Goal: Information Seeking & Learning: Learn about a topic

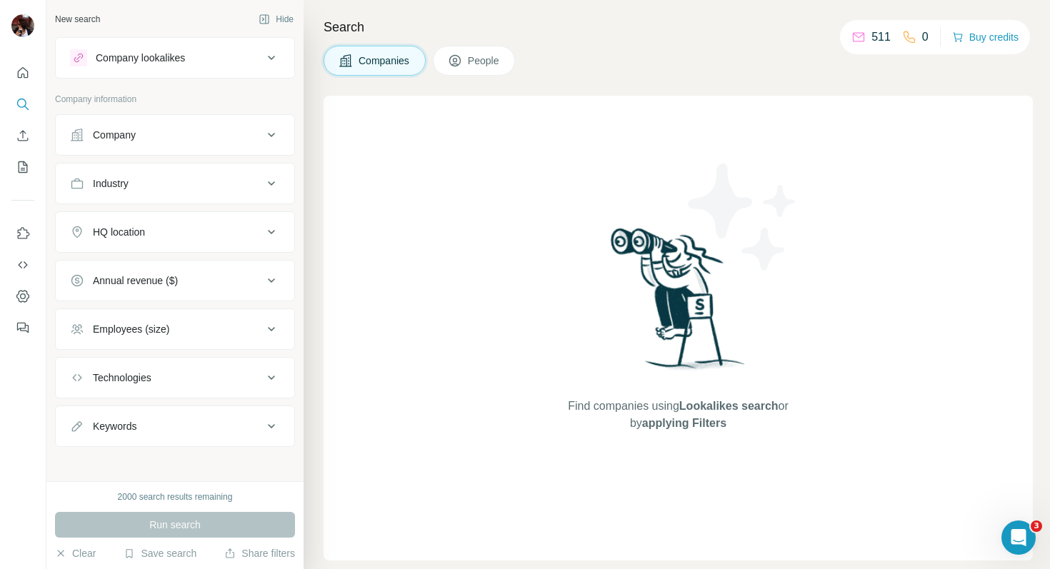
click at [183, 63] on div "Company lookalikes" at bounding box center [140, 58] width 89 height 14
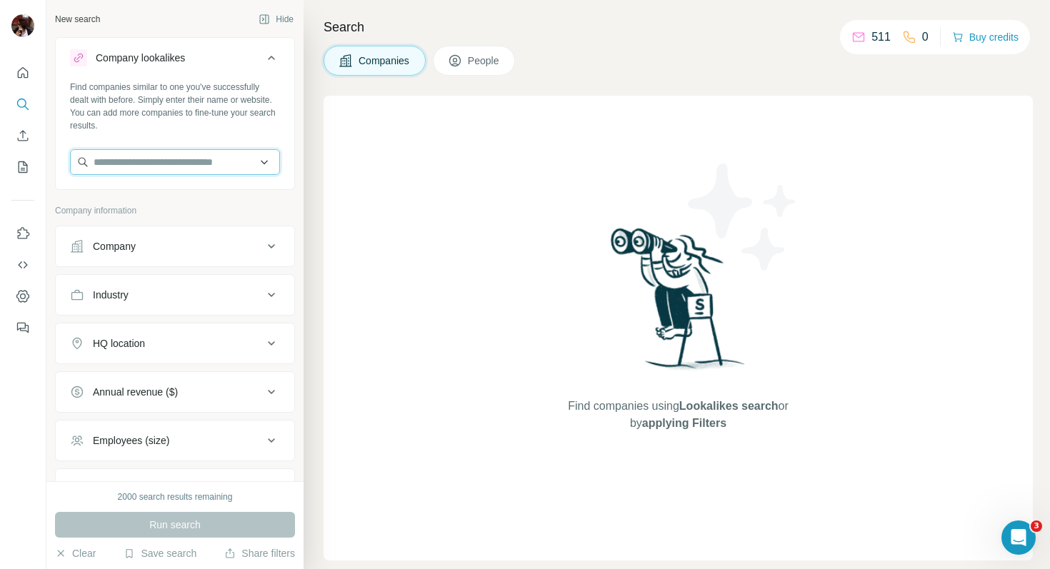
click at [158, 163] on input "text" at bounding box center [175, 162] width 210 height 26
click at [176, 160] on input "text" at bounding box center [175, 162] width 210 height 26
paste input "*****"
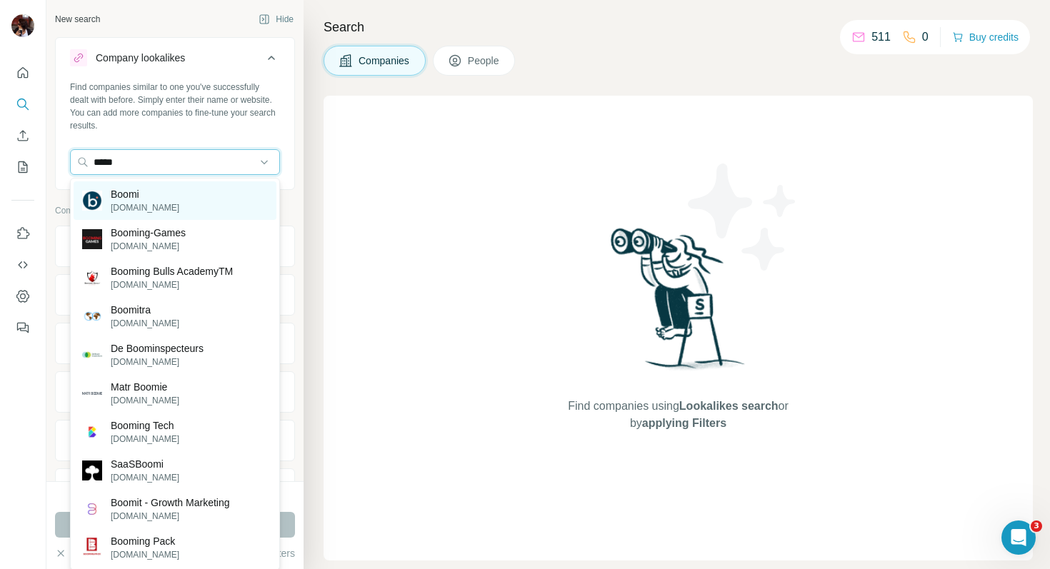
type input "*****"
click at [168, 191] on div "Boomi [DOMAIN_NAME]" at bounding box center [175, 200] width 203 height 39
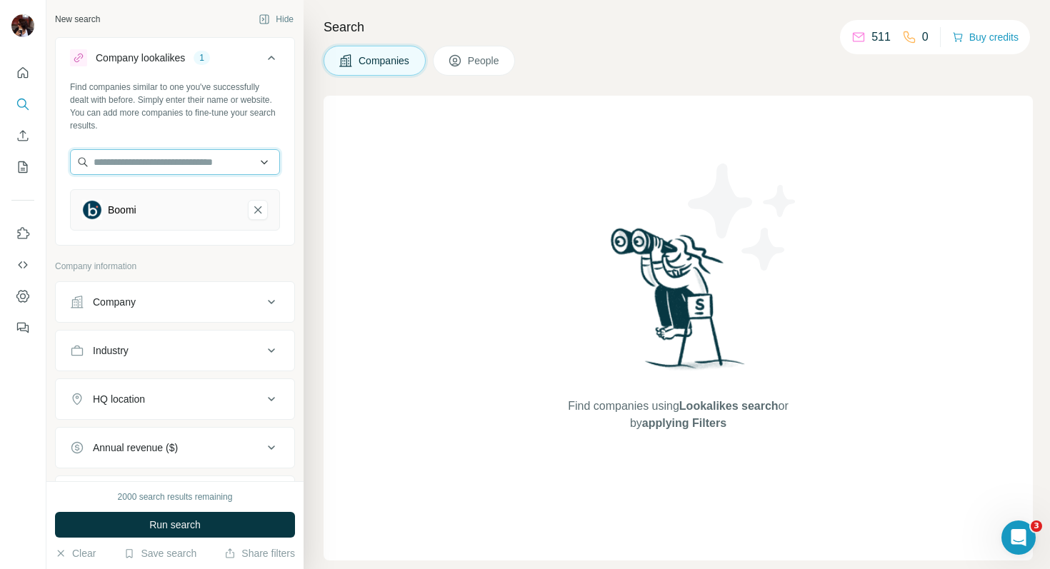
click at [165, 165] on input "text" at bounding box center [175, 162] width 210 height 26
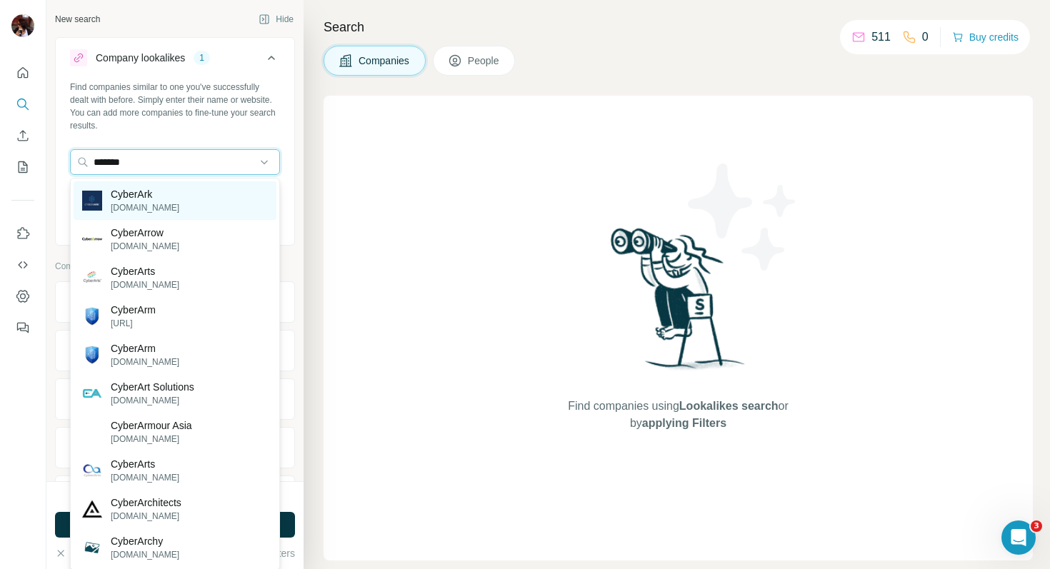
type input "*******"
click at [157, 193] on p "CyberArk" at bounding box center [145, 194] width 69 height 14
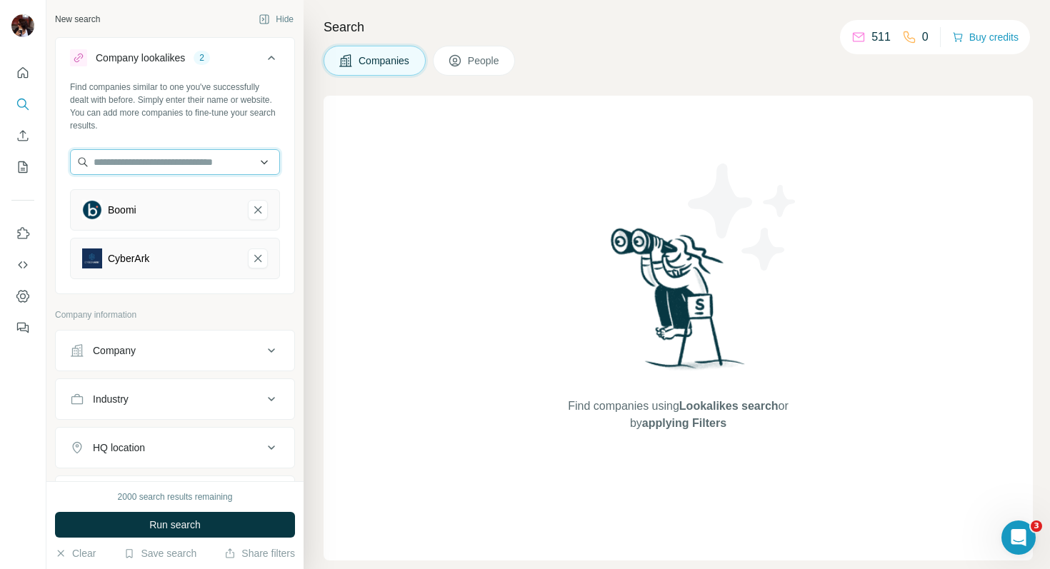
click at [146, 167] on input "text" at bounding box center [175, 162] width 210 height 26
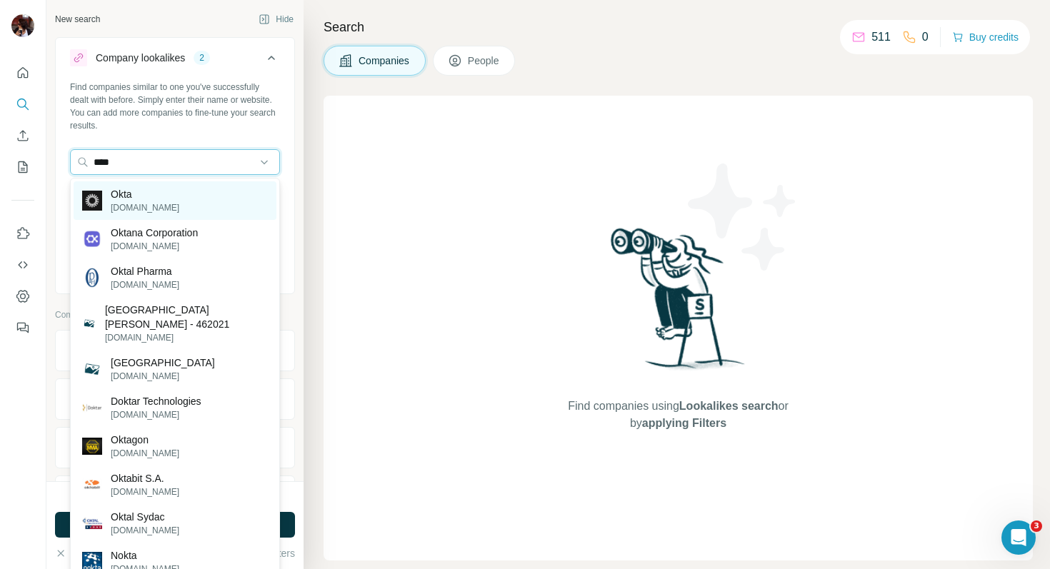
type input "****"
click at [153, 206] on div "Okta [DOMAIN_NAME]" at bounding box center [175, 200] width 203 height 39
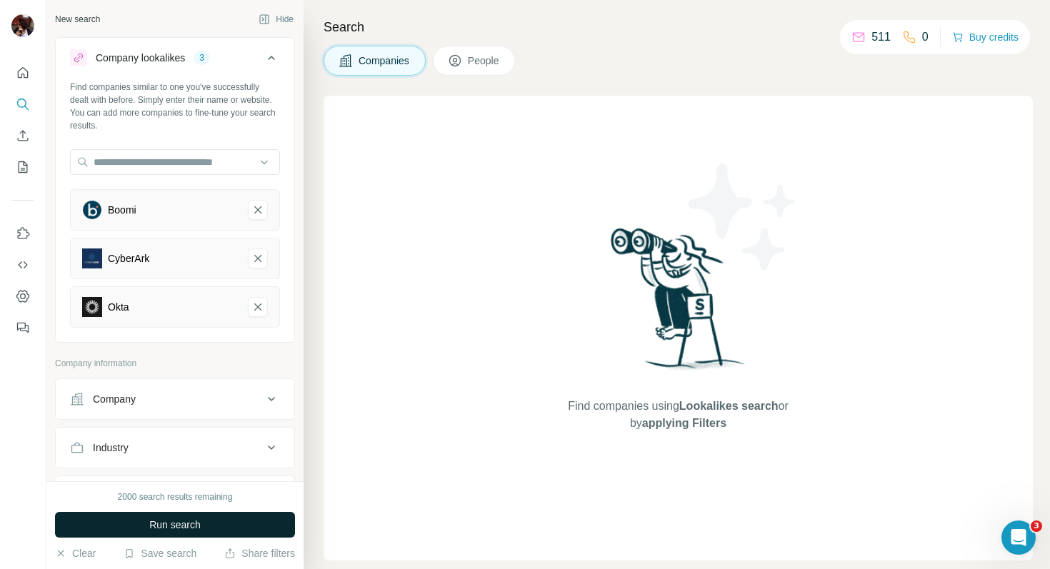
click at [185, 523] on span "Run search" at bounding box center [174, 525] width 51 height 14
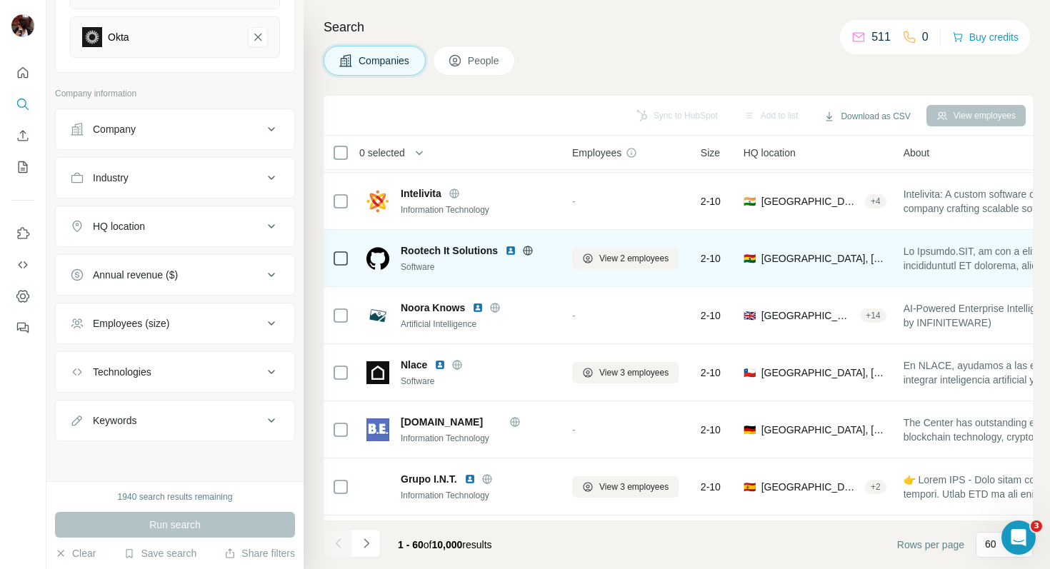
scroll to position [56, 0]
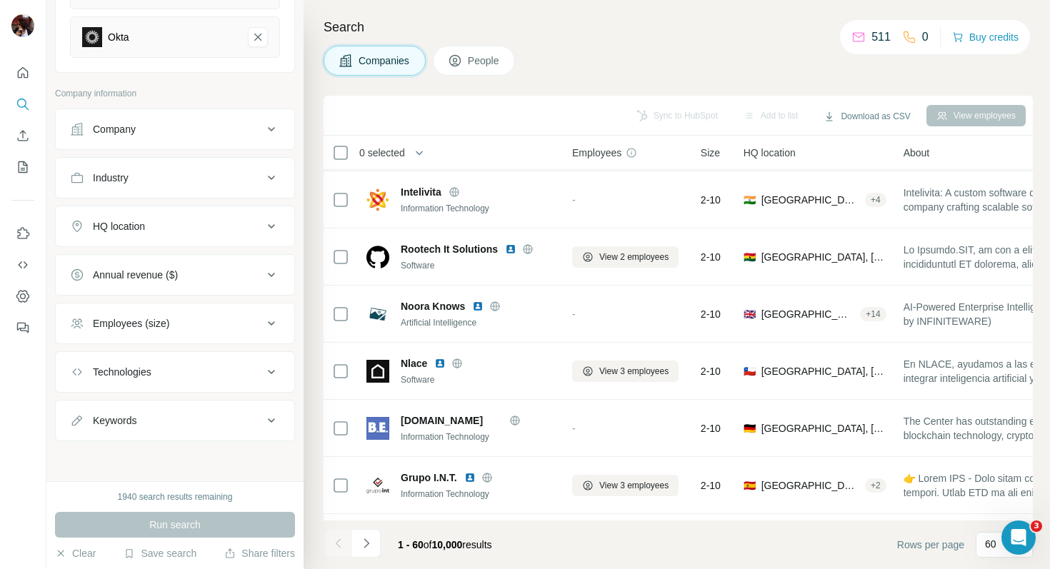
click at [203, 274] on div "Annual revenue ($)" at bounding box center [166, 275] width 193 height 14
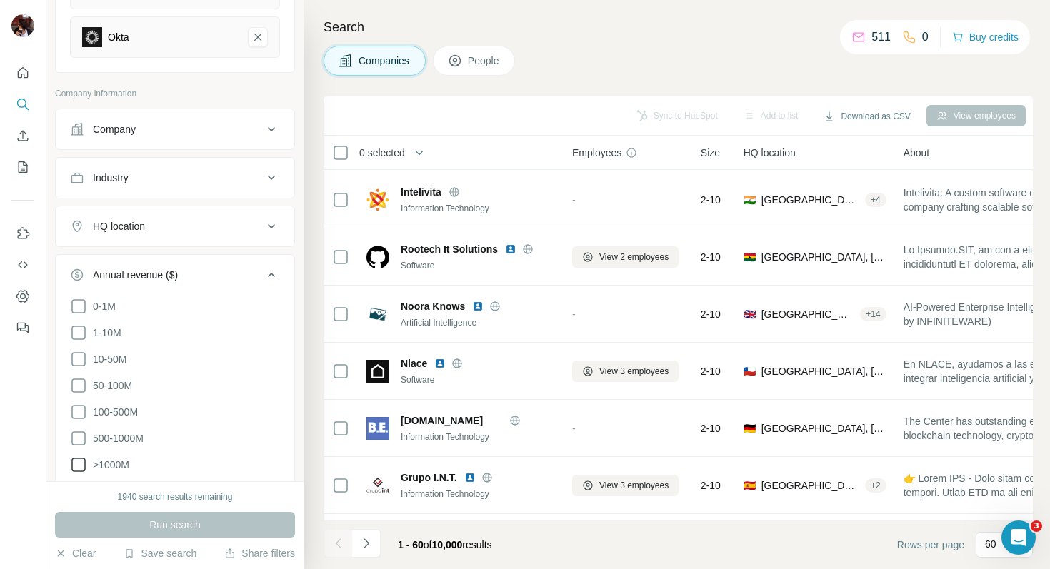
click at [76, 460] on icon at bounding box center [78, 464] width 17 height 17
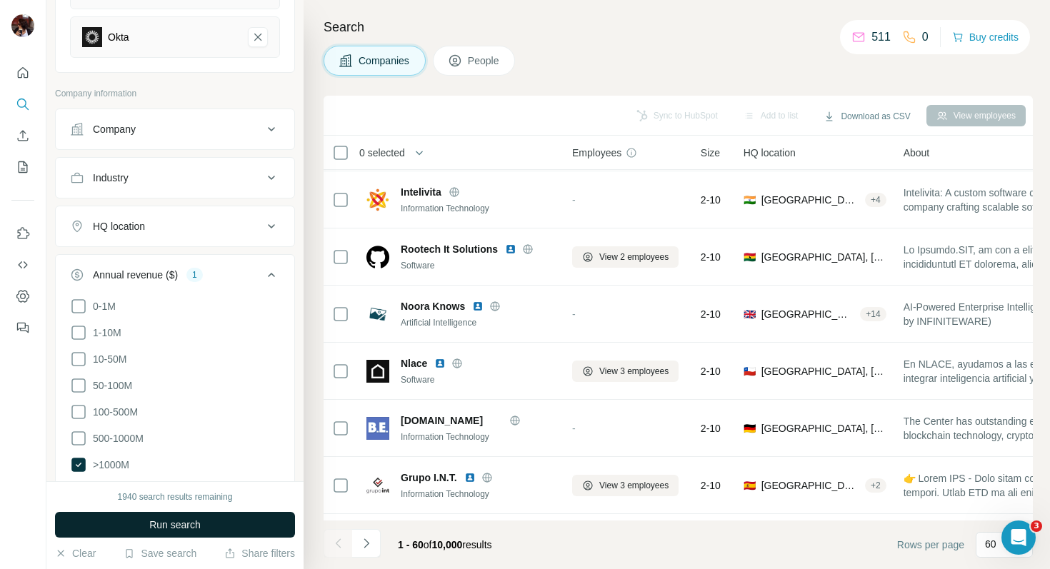
click at [183, 522] on span "Run search" at bounding box center [174, 525] width 51 height 14
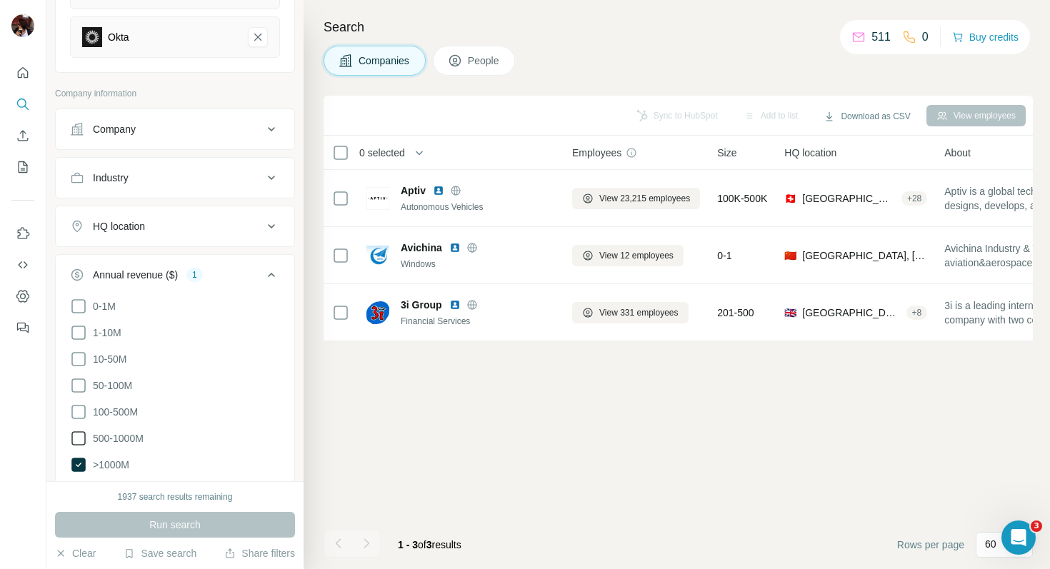
click at [80, 433] on icon at bounding box center [78, 438] width 17 height 17
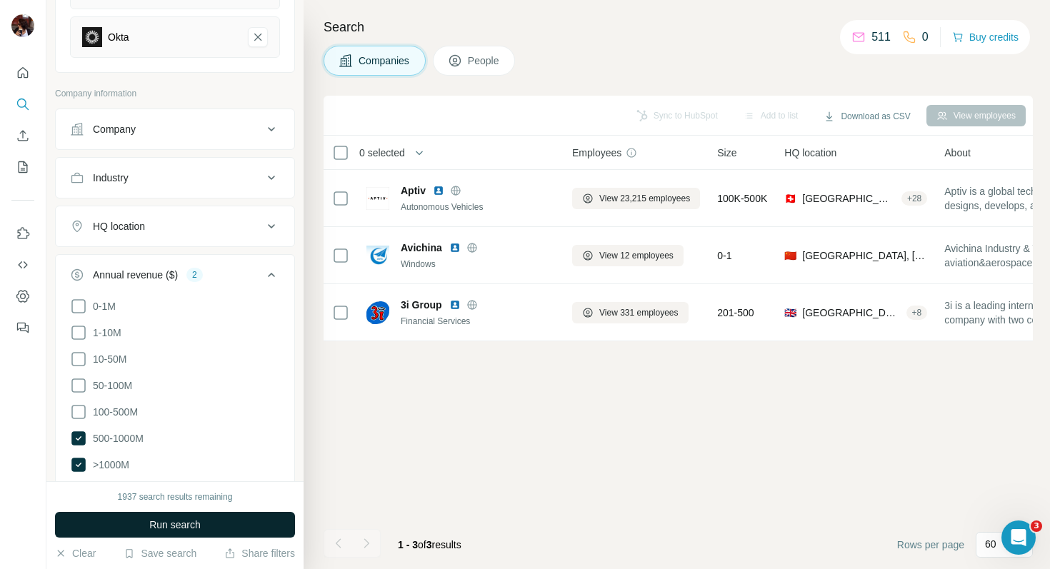
click at [223, 517] on button "Run search" at bounding box center [175, 525] width 240 height 26
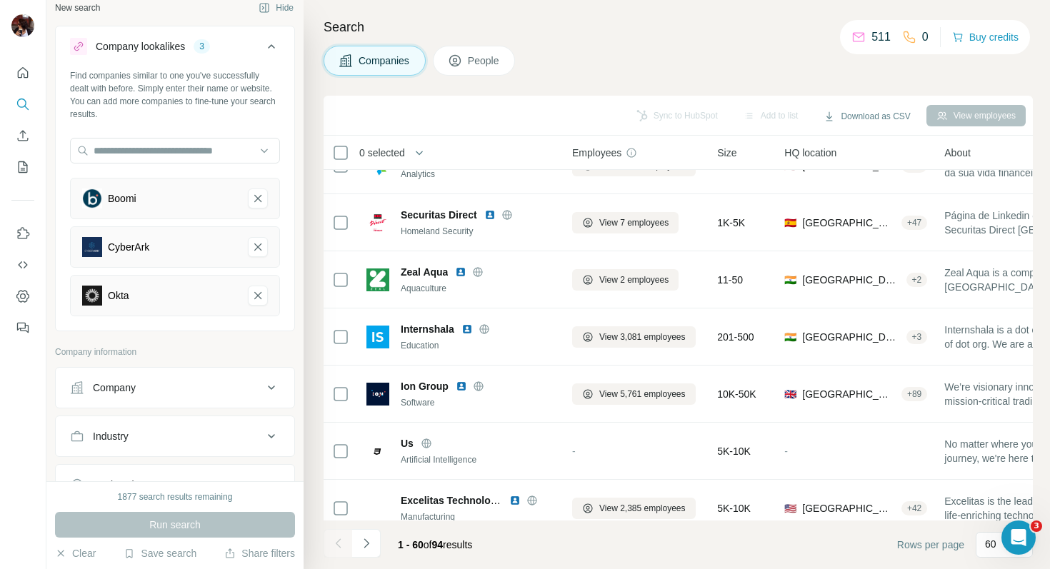
scroll to position [10, 0]
click at [182, 154] on input "text" at bounding box center [175, 152] width 210 height 26
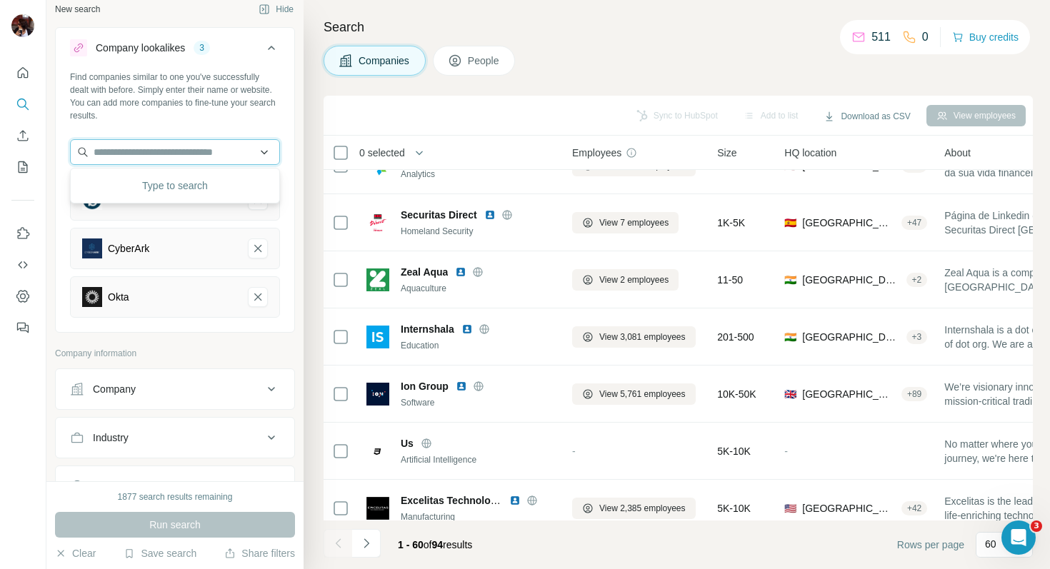
paste input "******"
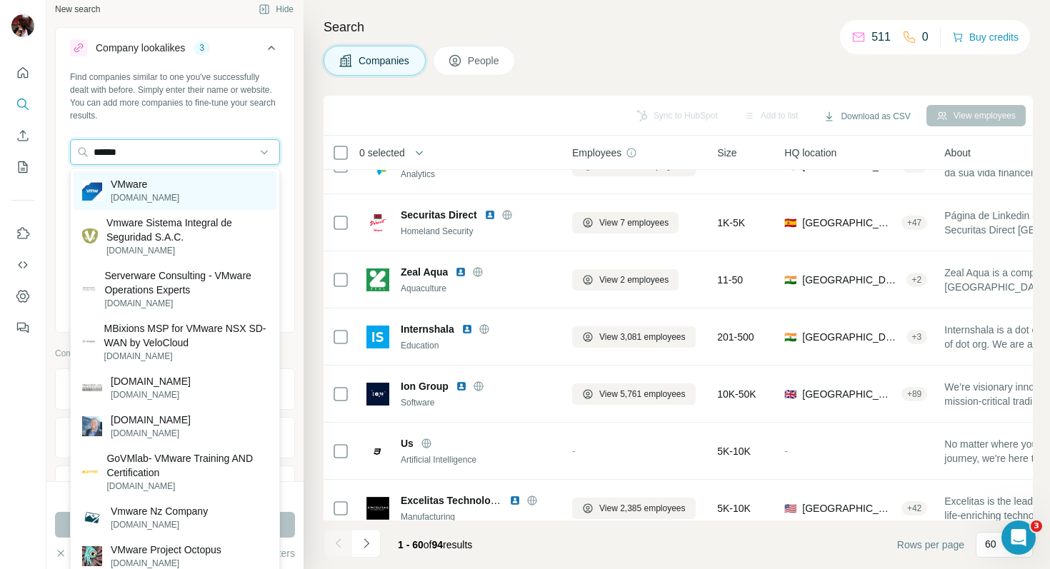
type input "******"
click at [157, 193] on p "[DOMAIN_NAME]" at bounding box center [145, 197] width 69 height 13
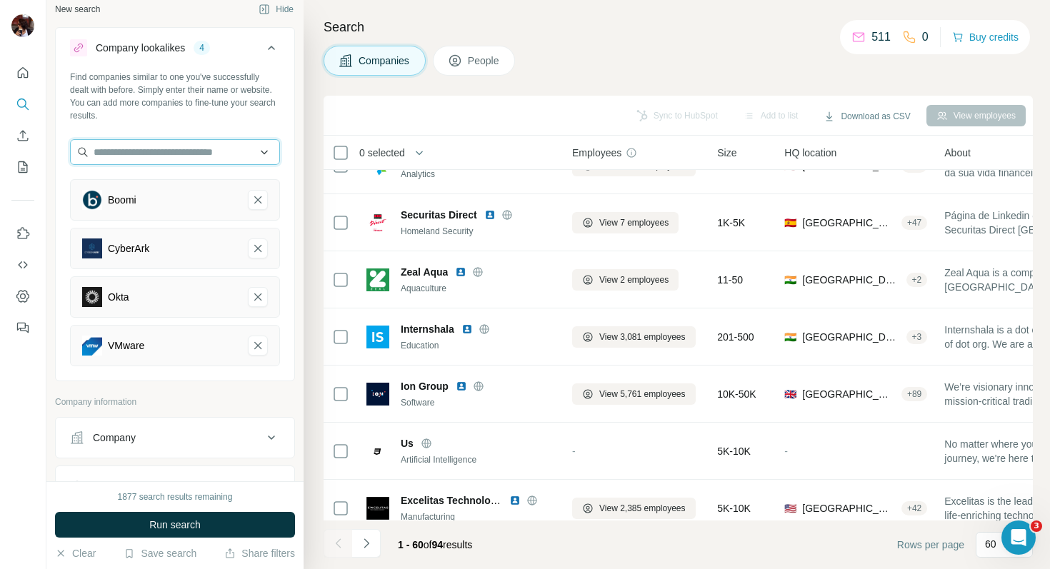
click at [183, 153] on input "text" at bounding box center [175, 152] width 210 height 26
click at [133, 148] on input "text" at bounding box center [175, 152] width 210 height 26
paste input "*******"
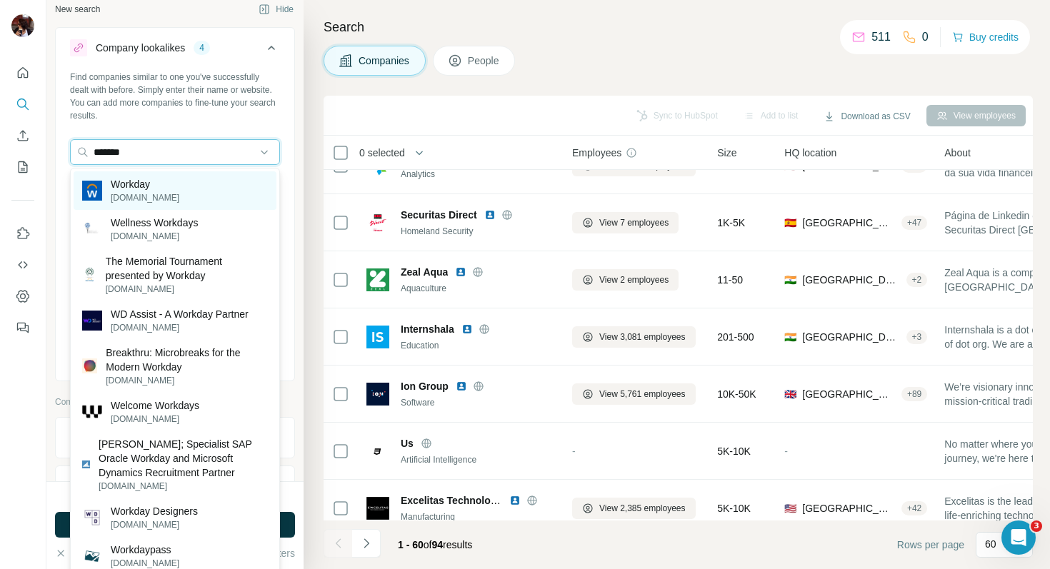
type input "*******"
click at [151, 178] on p "Workday" at bounding box center [145, 184] width 69 height 14
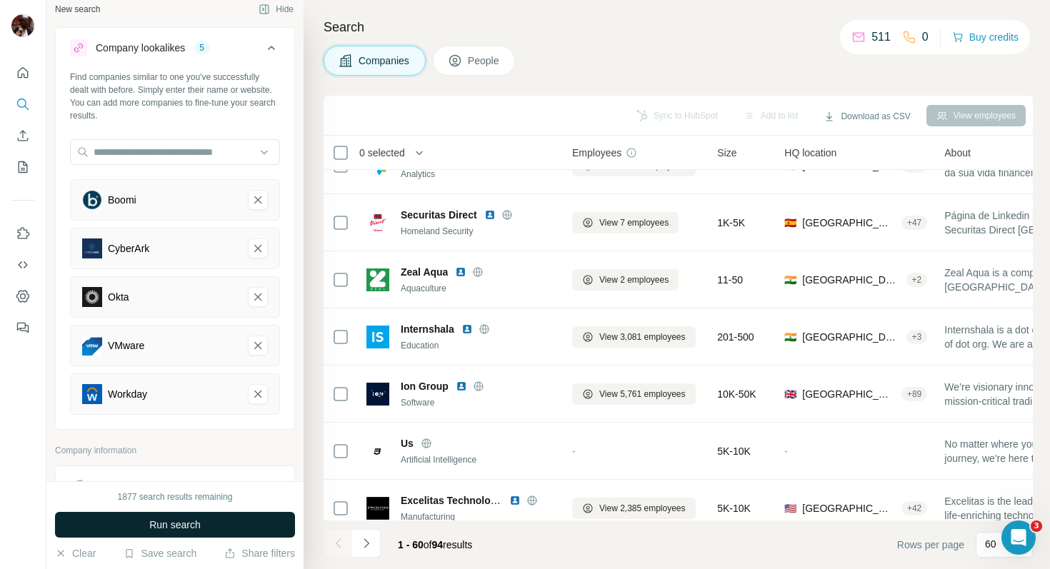
click at [178, 526] on span "Run search" at bounding box center [174, 525] width 51 height 14
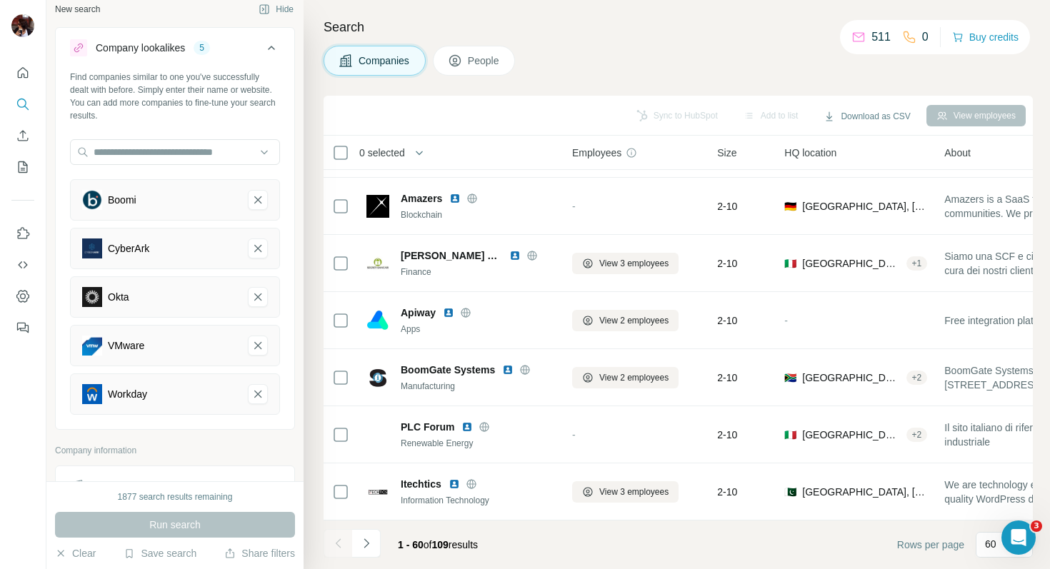
scroll to position [2489, 0]
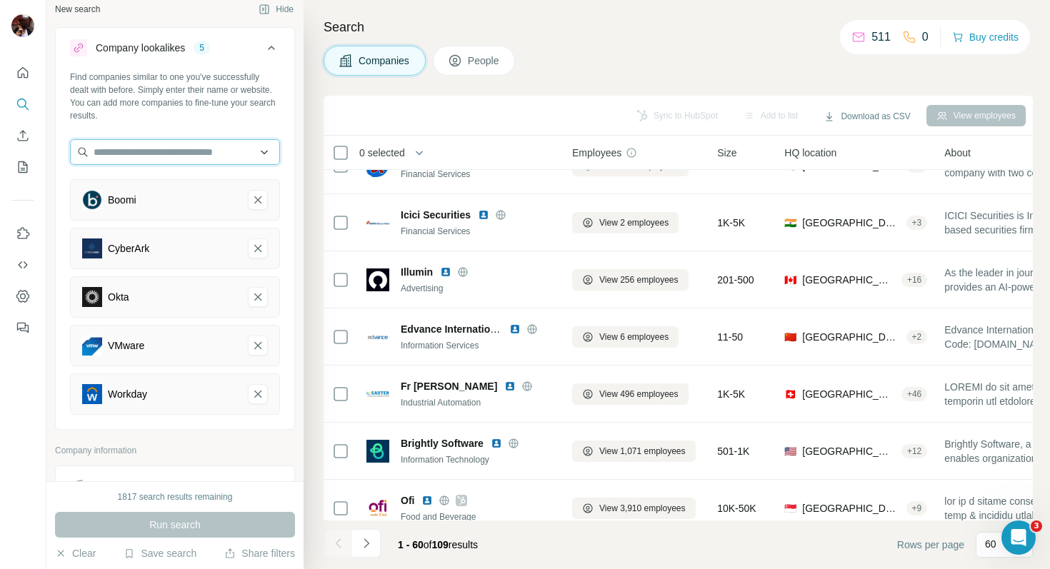
click at [151, 146] on input "text" at bounding box center [175, 152] width 210 height 26
paste input "*****"
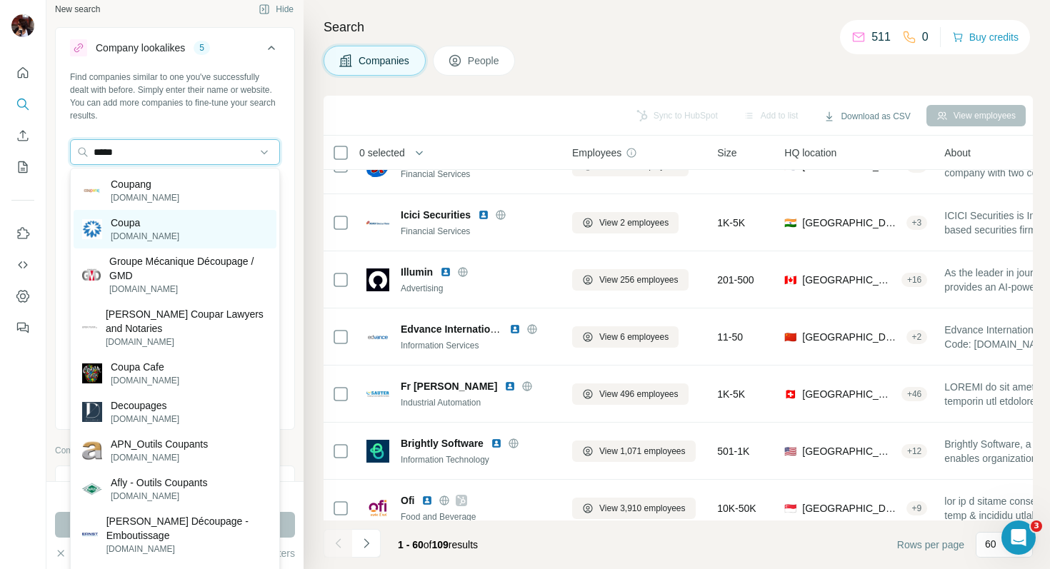
type input "*****"
click at [146, 223] on p "Coupa" at bounding box center [145, 223] width 69 height 14
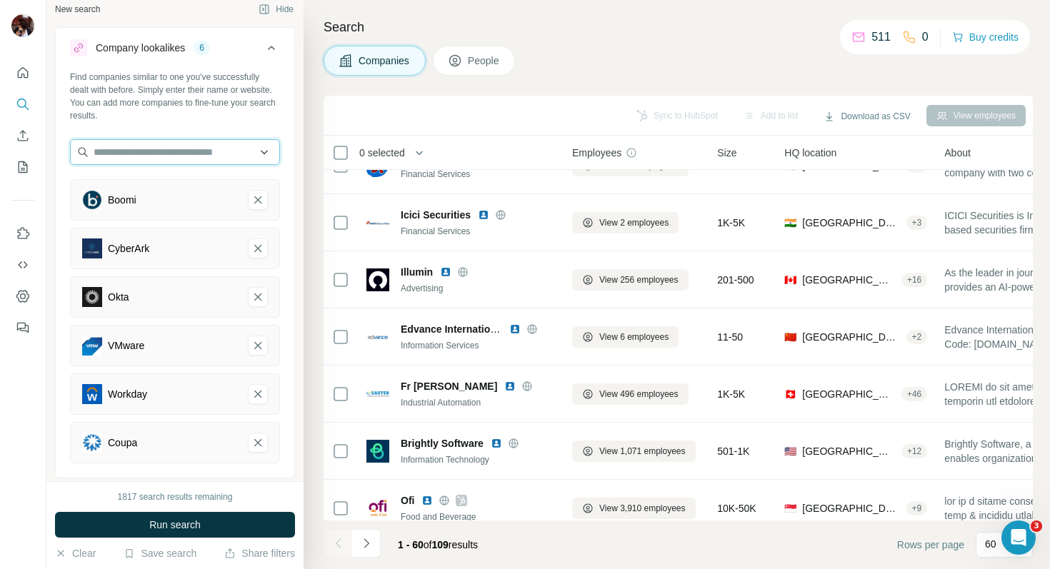
click at [180, 159] on input "text" at bounding box center [175, 152] width 210 height 26
paste input "**********"
drag, startPoint x: 190, startPoint y: 151, endPoint x: 139, endPoint y: 148, distance: 50.8
click at [139, 148] on input "**********" at bounding box center [175, 152] width 210 height 26
type input "*********"
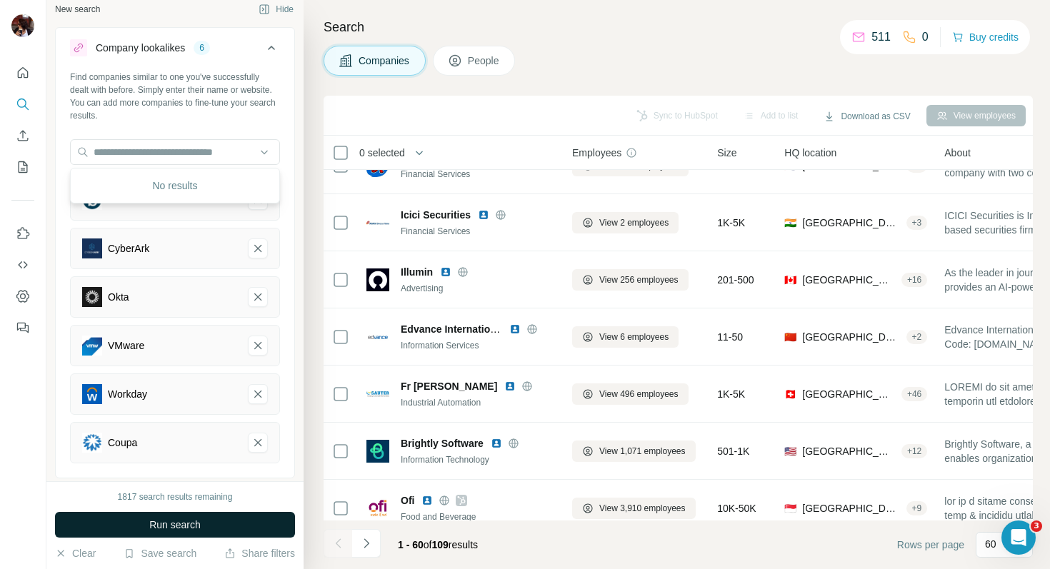
click at [206, 524] on button "Run search" at bounding box center [175, 525] width 240 height 26
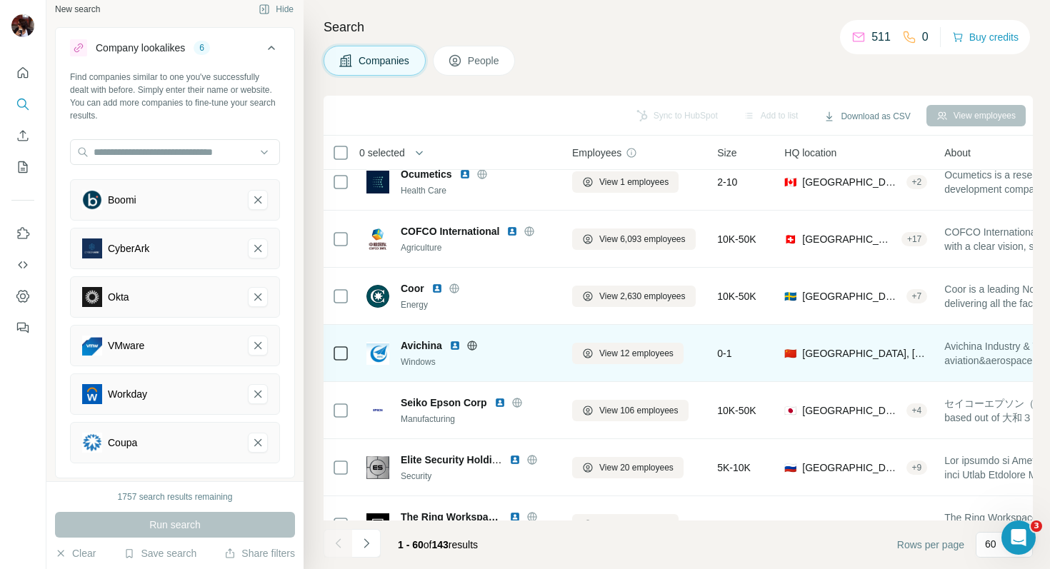
scroll to position [2519, 0]
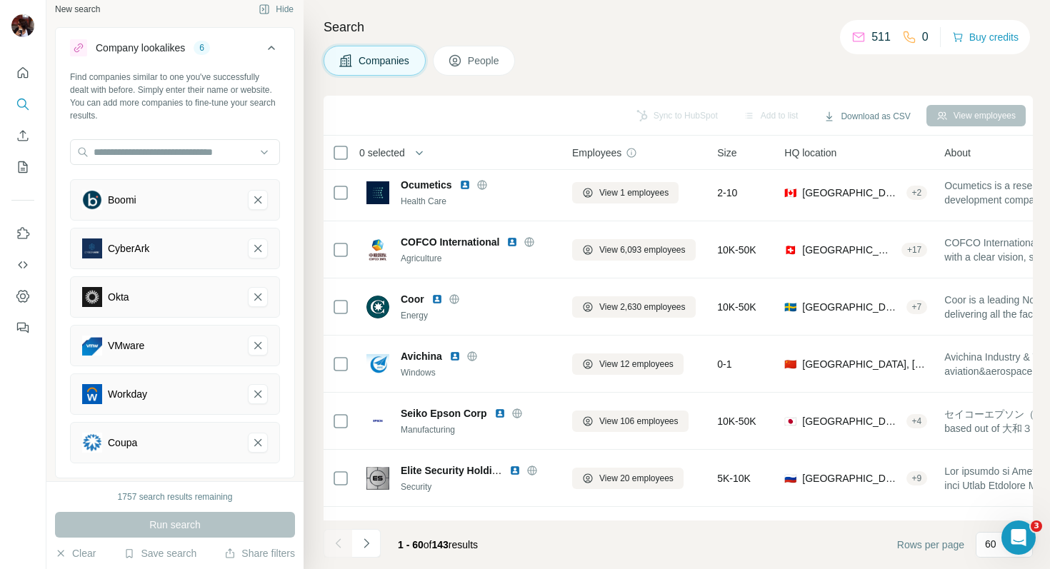
click at [296, 485] on div "1757 search results remaining Run search Clear Save search Share filters" at bounding box center [174, 525] width 257 height 88
click at [315, 303] on div "Search Companies People Sync to HubSpot Add to list Download as CSV View employ…" at bounding box center [676, 284] width 746 height 569
click at [266, 49] on icon at bounding box center [271, 47] width 17 height 17
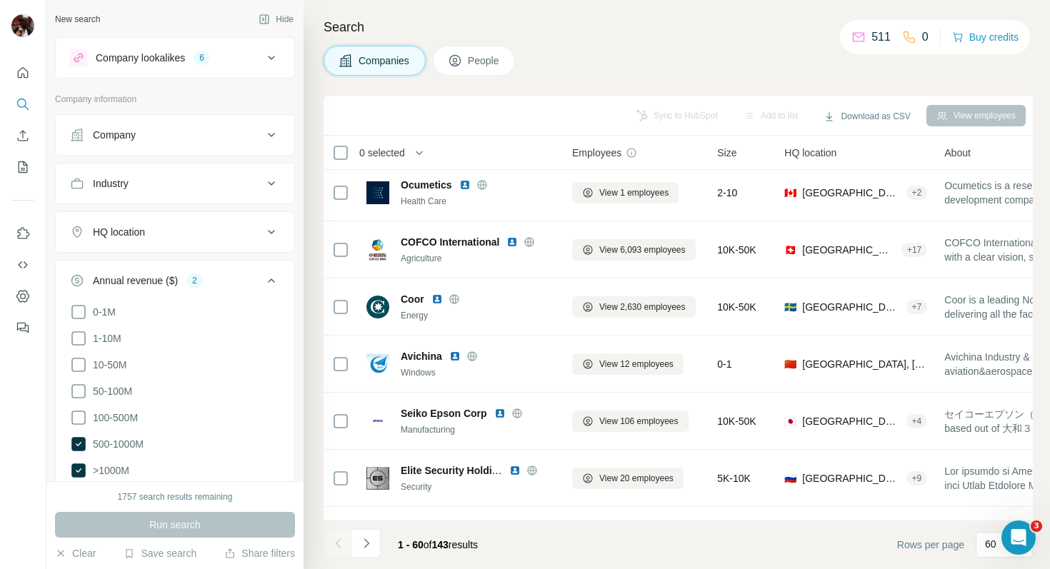
scroll to position [0, 0]
click at [217, 188] on div "Industry" at bounding box center [166, 183] width 193 height 14
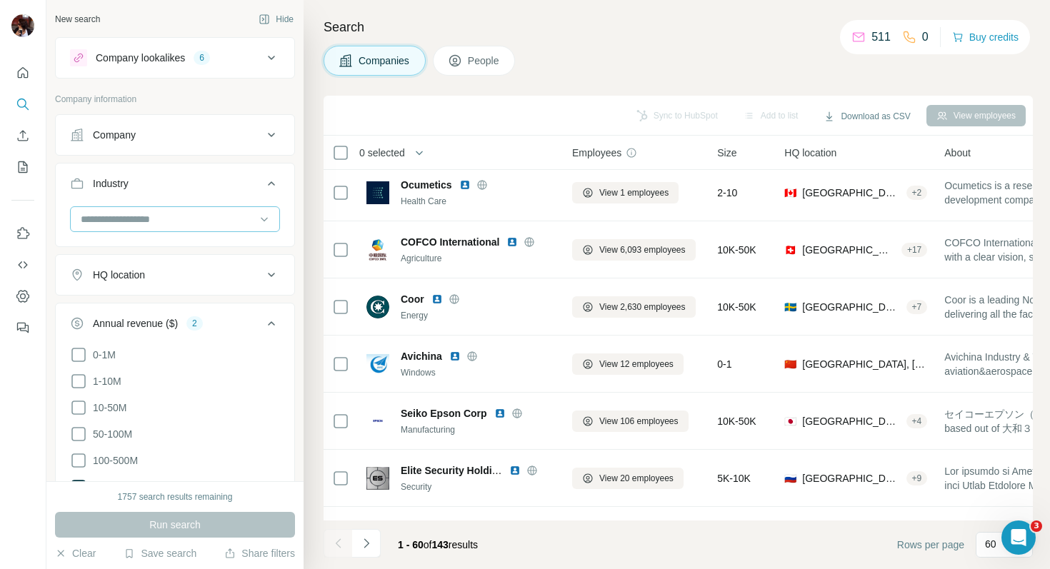
click at [191, 215] on input at bounding box center [167, 219] width 176 height 16
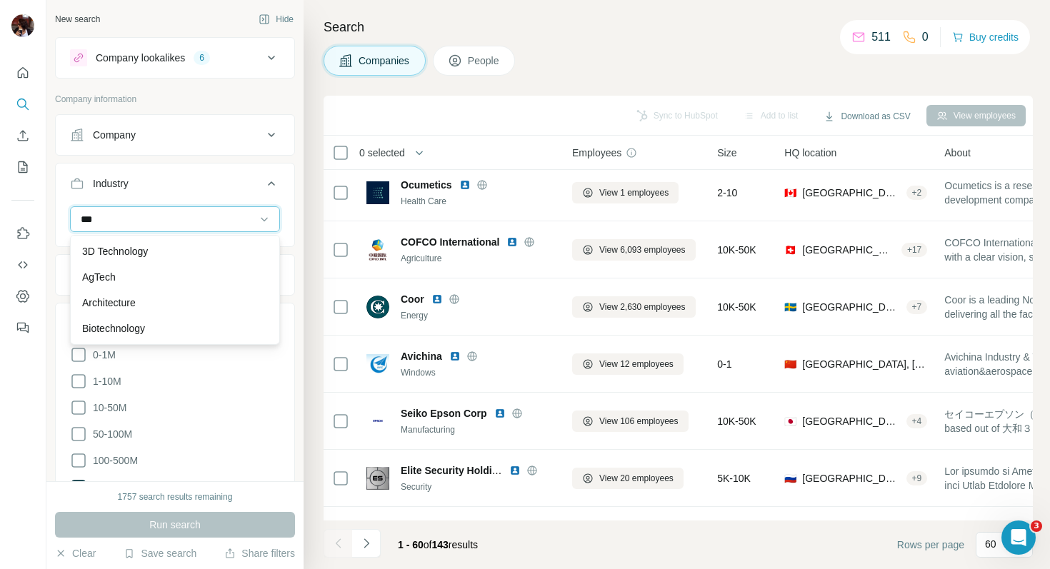
type input "****"
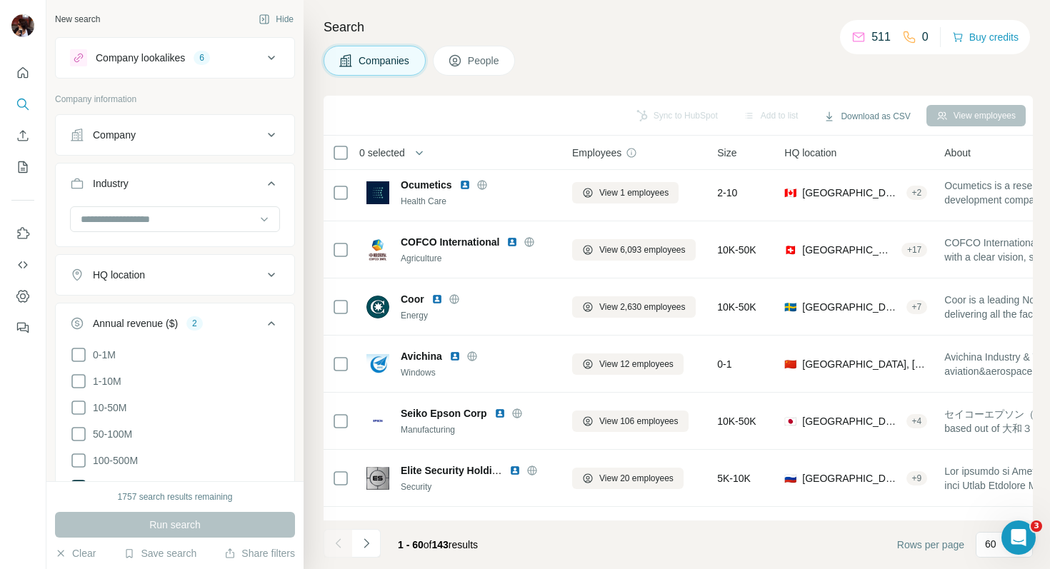
click at [298, 261] on div "New search Hide Company lookalikes 6 Company information Company Industry HQ lo…" at bounding box center [174, 240] width 257 height 481
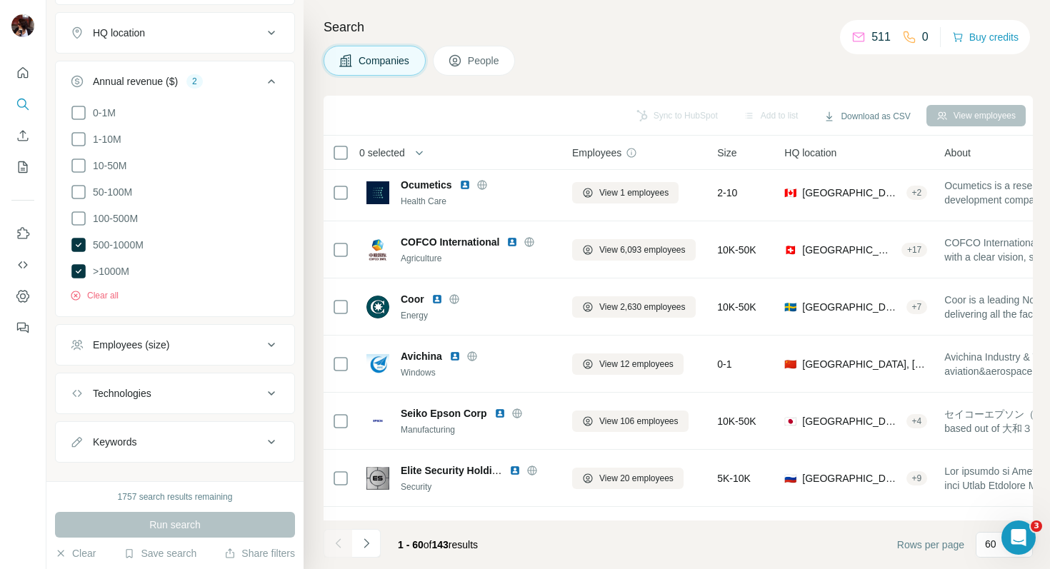
scroll to position [261, 0]
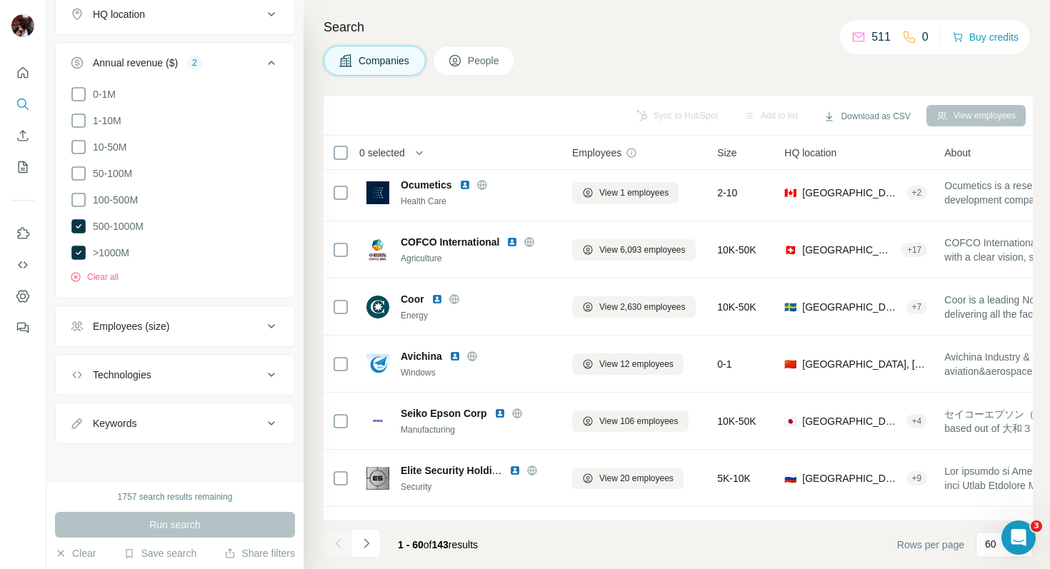
click at [184, 412] on button "Keywords" at bounding box center [175, 423] width 238 height 34
click at [157, 461] on input "text" at bounding box center [160, 459] width 181 height 26
type input "*"
click at [321, 430] on div "Search Companies People Sync to HubSpot Add to list Download as CSV View employ…" at bounding box center [676, 284] width 746 height 569
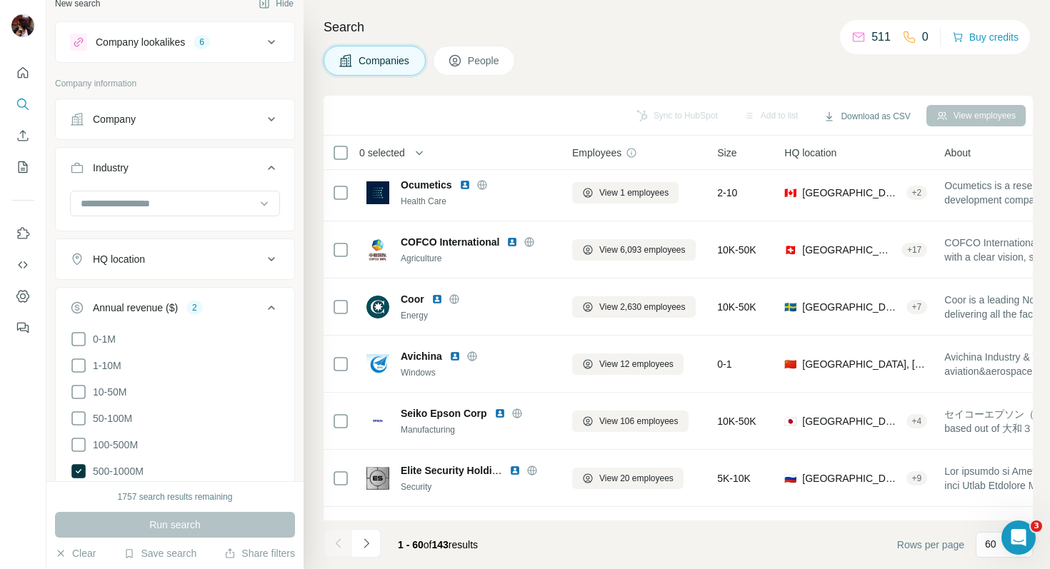
scroll to position [14, 0]
click at [244, 119] on div "Company" at bounding box center [166, 121] width 193 height 14
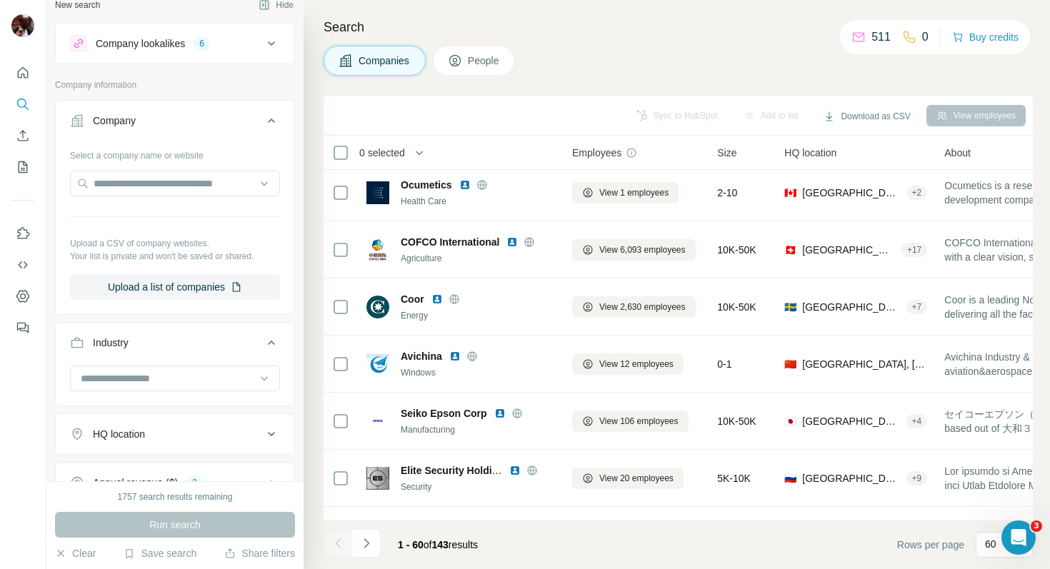
click at [313, 481] on div "Search Companies People Sync to HubSpot Add to list Download as CSV View employ…" at bounding box center [676, 284] width 746 height 569
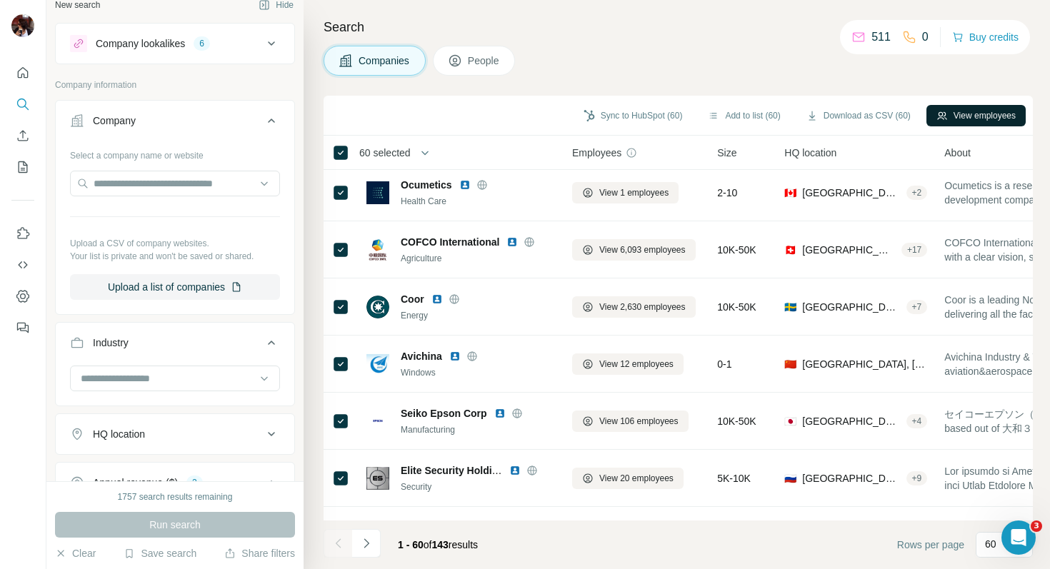
click at [975, 116] on button "View employees" at bounding box center [975, 115] width 99 height 21
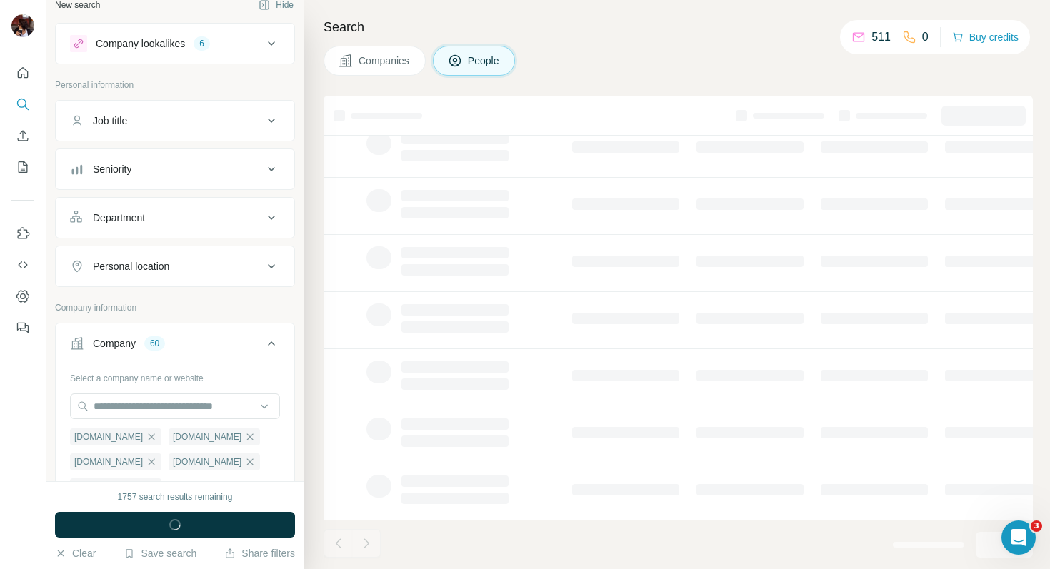
scroll to position [221, 0]
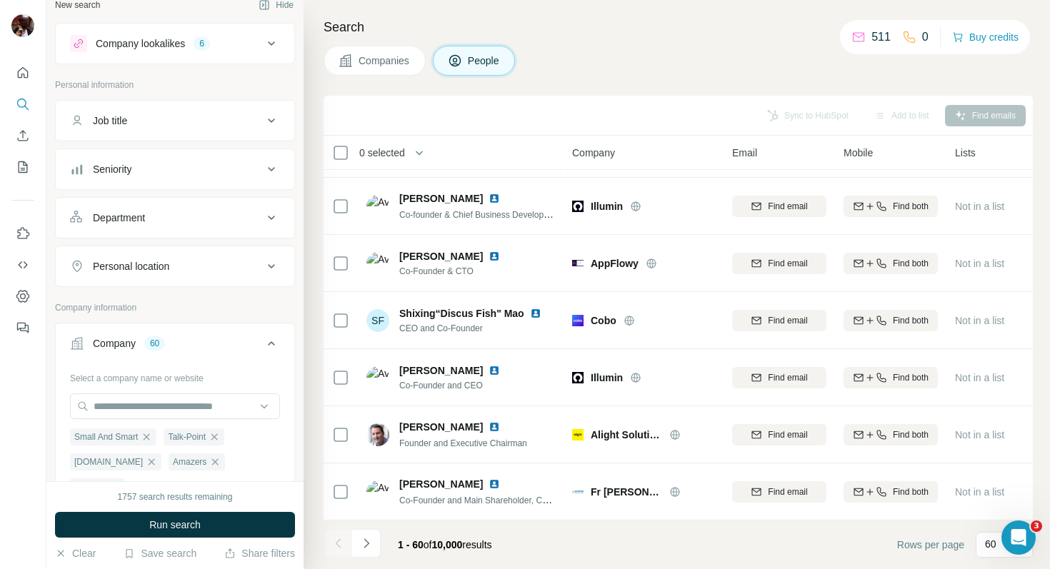
scroll to position [2519, 0]
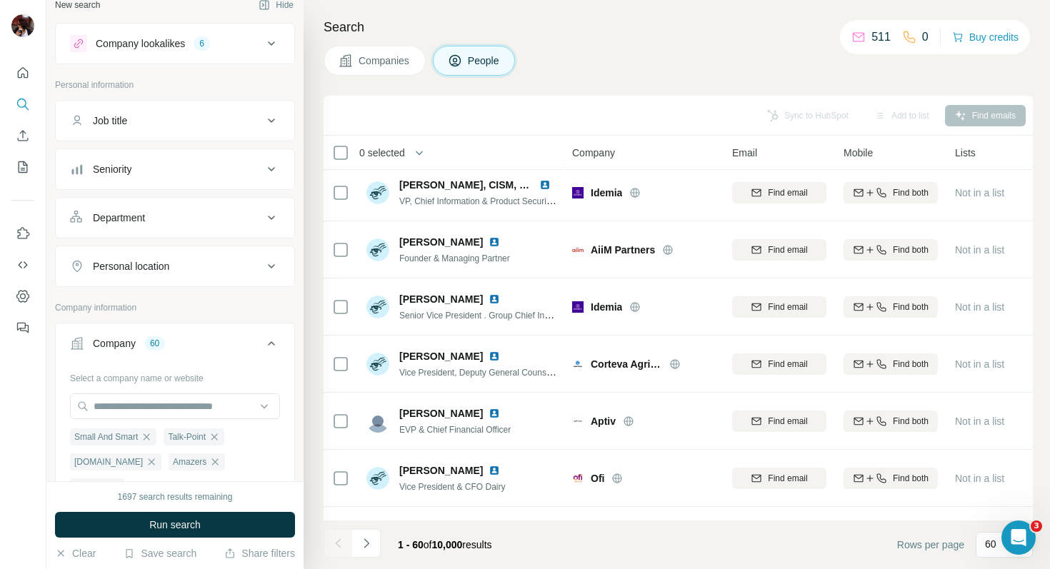
click at [193, 224] on button "Department" at bounding box center [175, 218] width 238 height 34
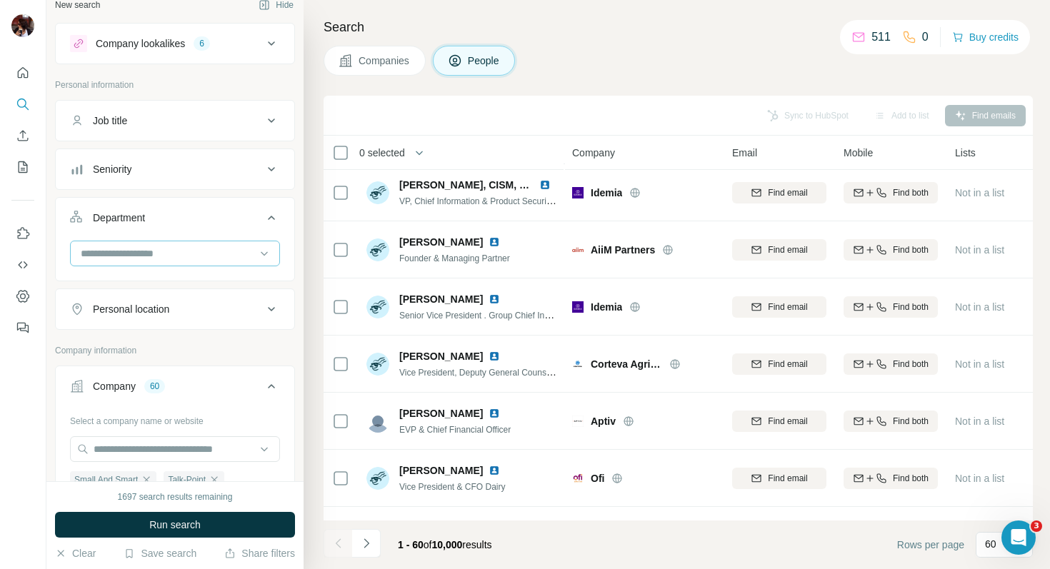
click at [166, 254] on input at bounding box center [167, 254] width 176 height 16
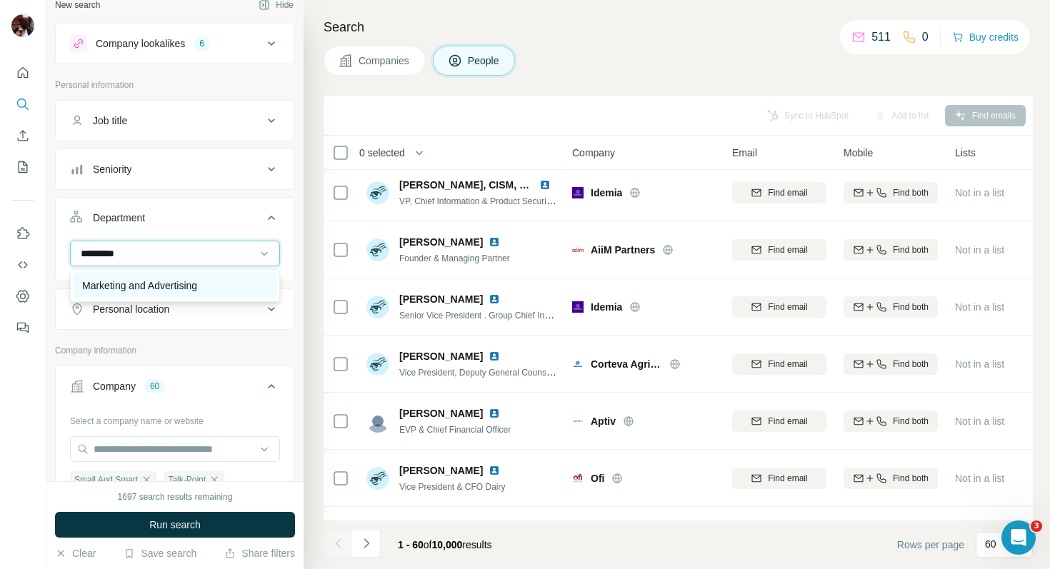
type input "*********"
click at [170, 280] on p "Marketing and Advertising" at bounding box center [139, 285] width 115 height 14
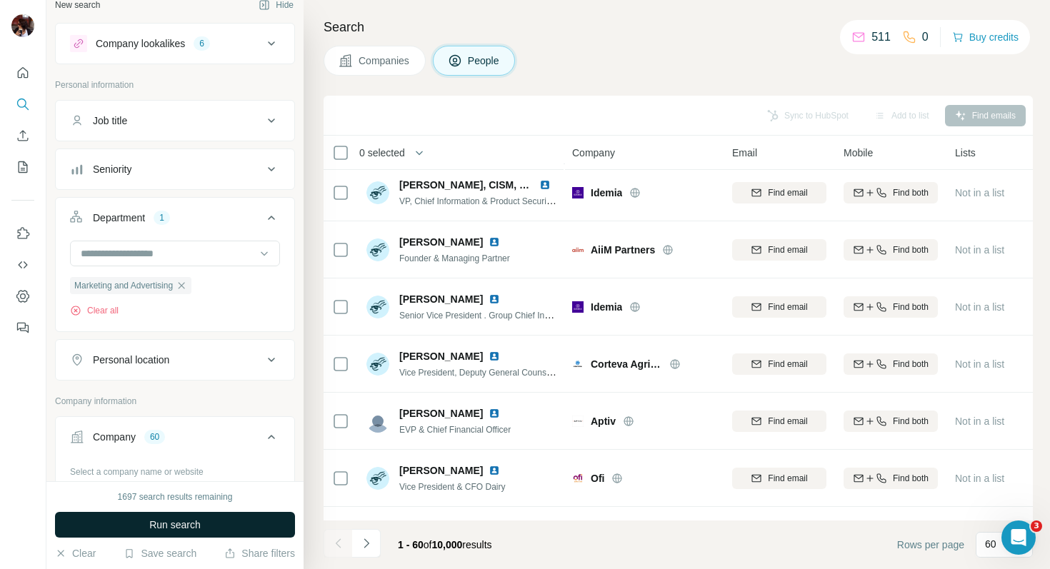
click at [176, 524] on span "Run search" at bounding box center [174, 525] width 51 height 14
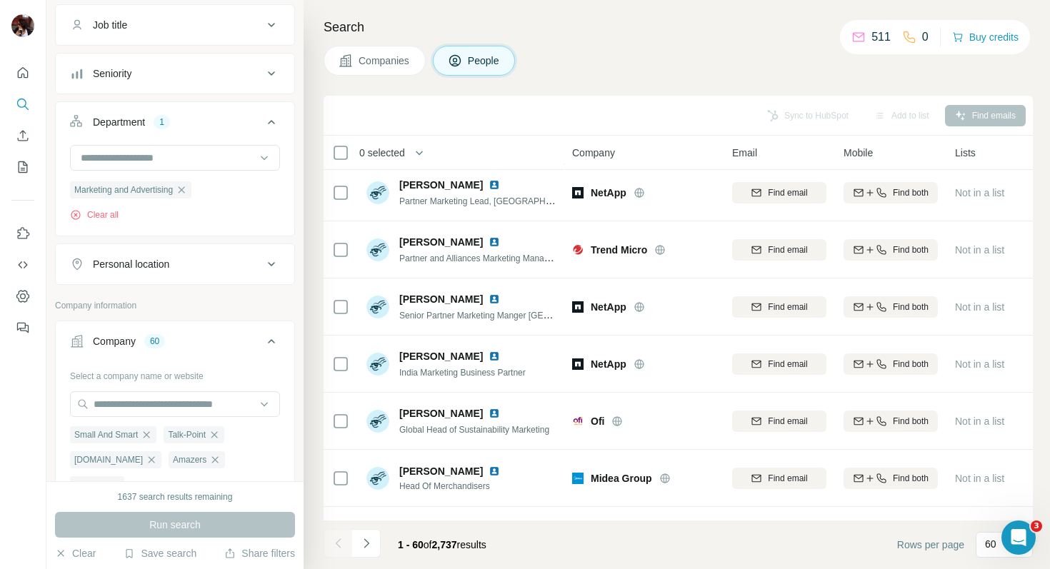
scroll to position [114, 0]
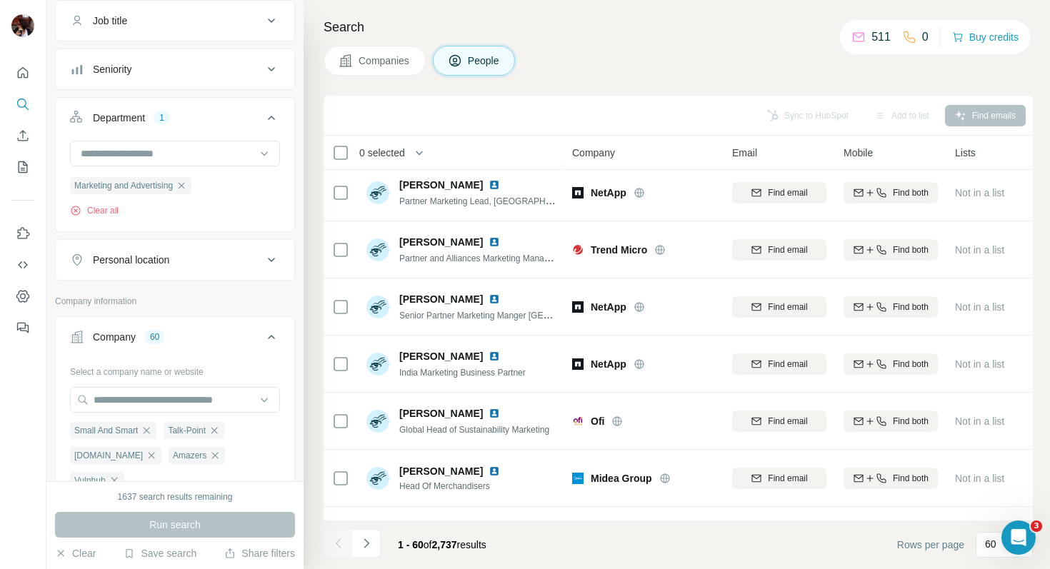
click at [223, 258] on div "Personal location" at bounding box center [166, 260] width 193 height 14
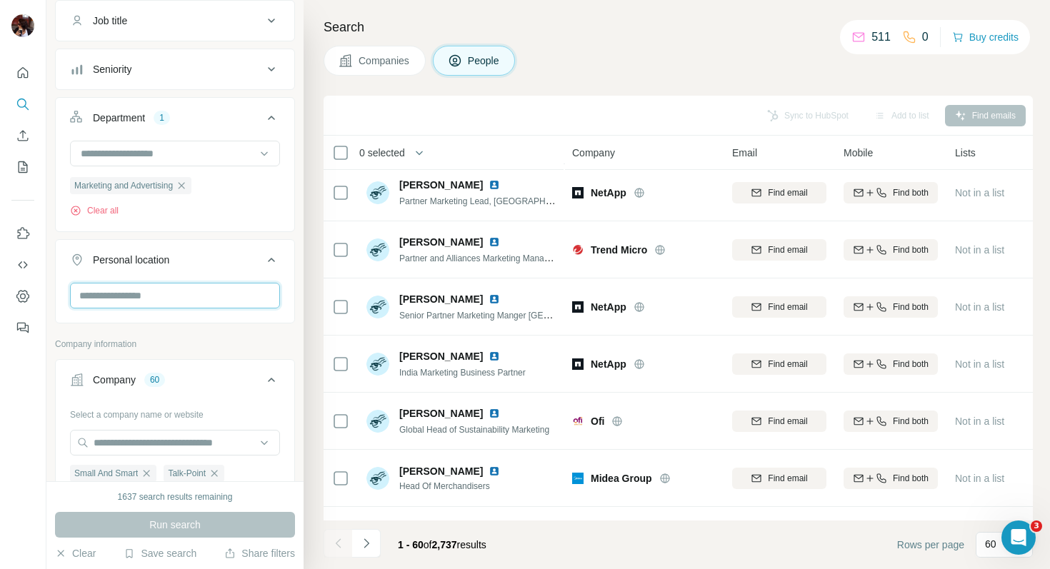
click at [196, 294] on input "text" at bounding box center [175, 296] width 210 height 26
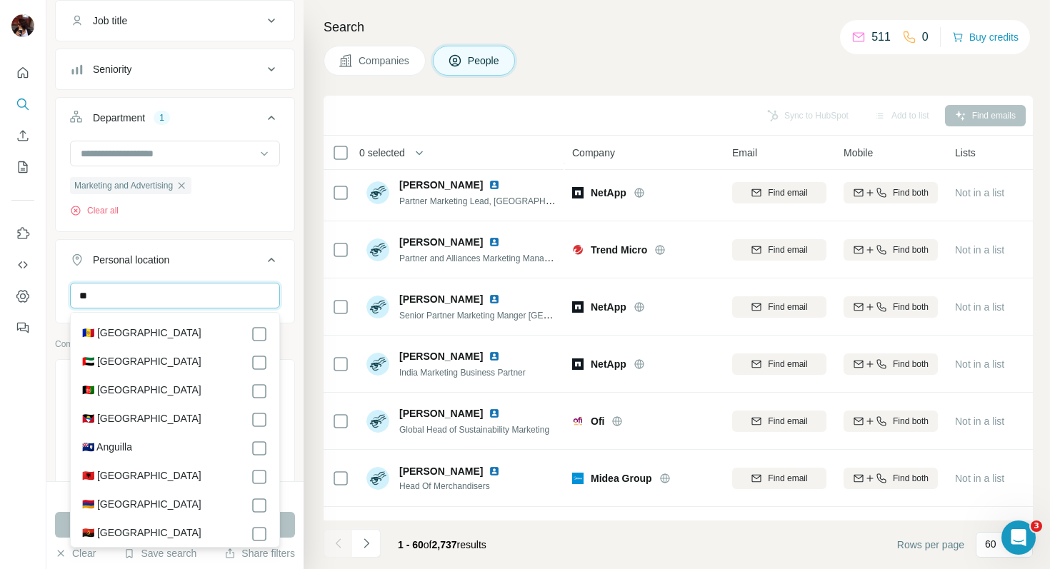
type input "*"
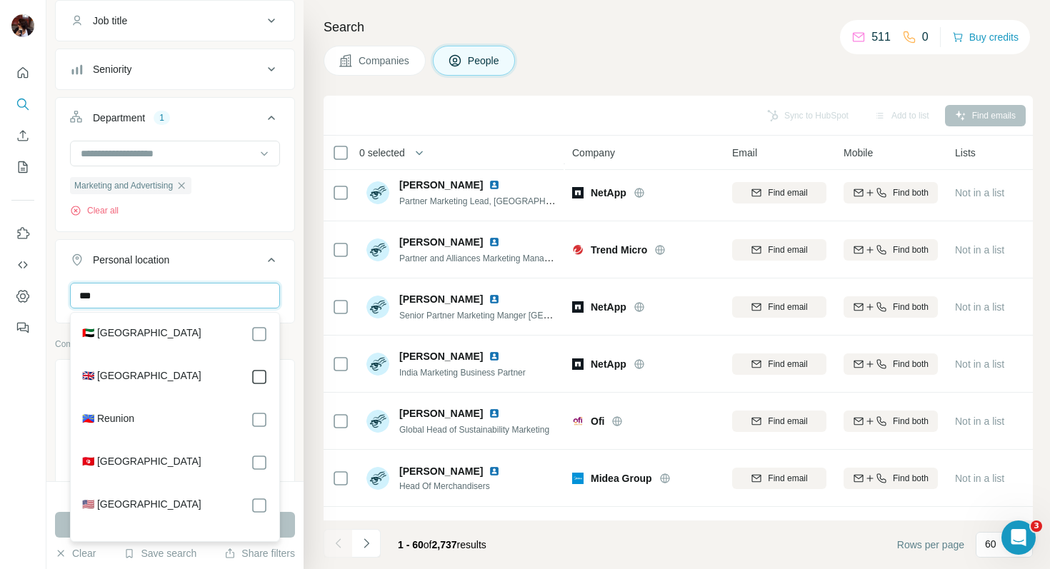
type input "***"
click at [303, 431] on div "New search Hide Company lookalikes 6 Personal information Job title Seniority D…" at bounding box center [174, 240] width 257 height 481
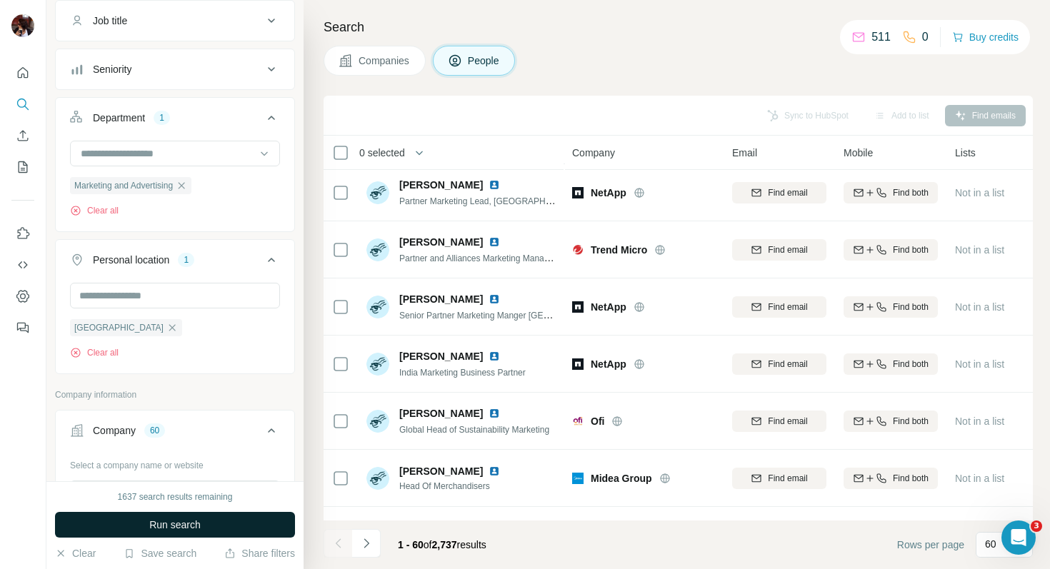
click at [211, 528] on button "Run search" at bounding box center [175, 525] width 240 height 26
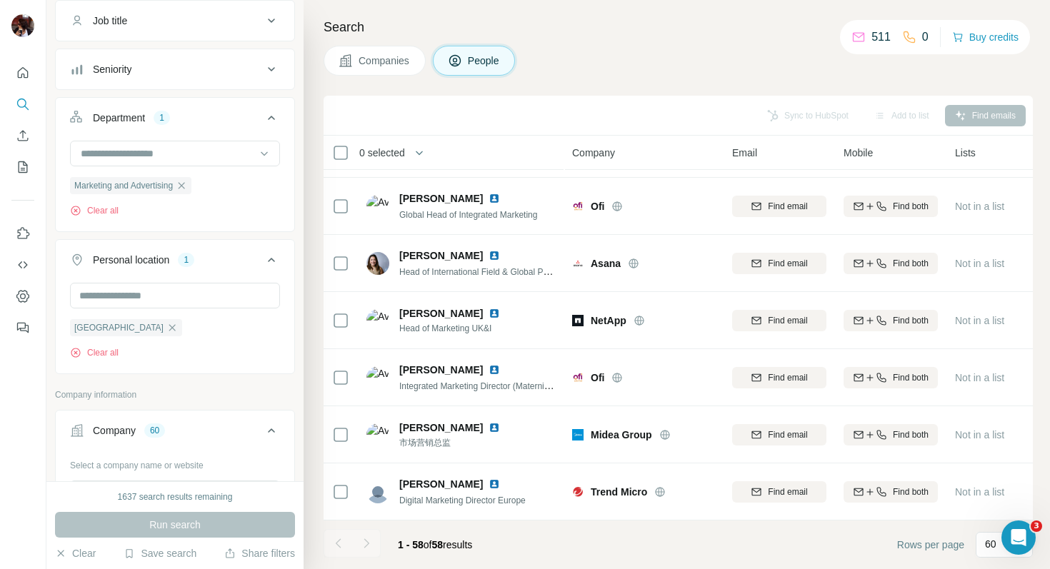
scroll to position [2519, 0]
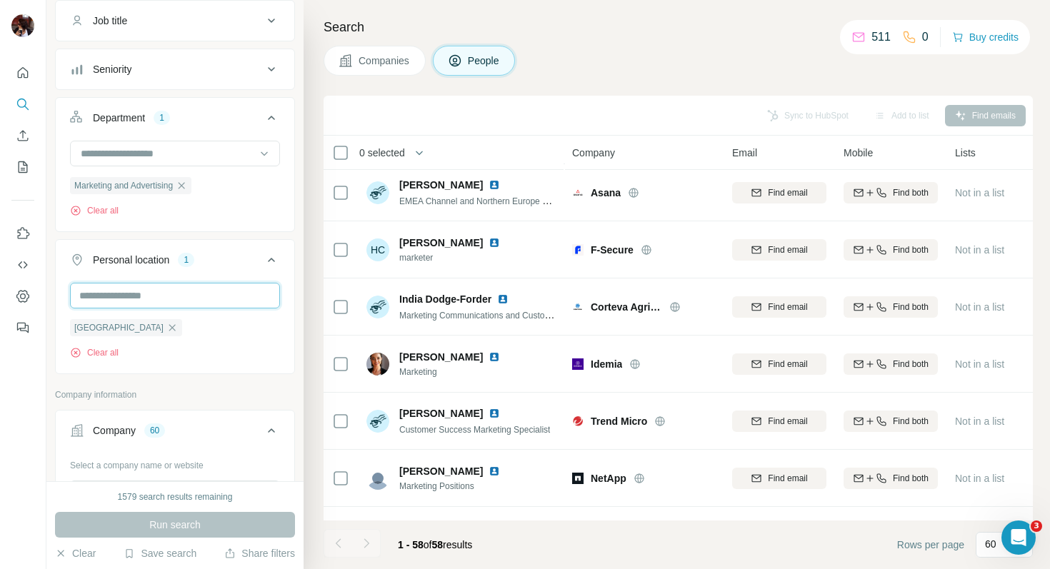
click at [180, 293] on input "text" at bounding box center [175, 296] width 210 height 26
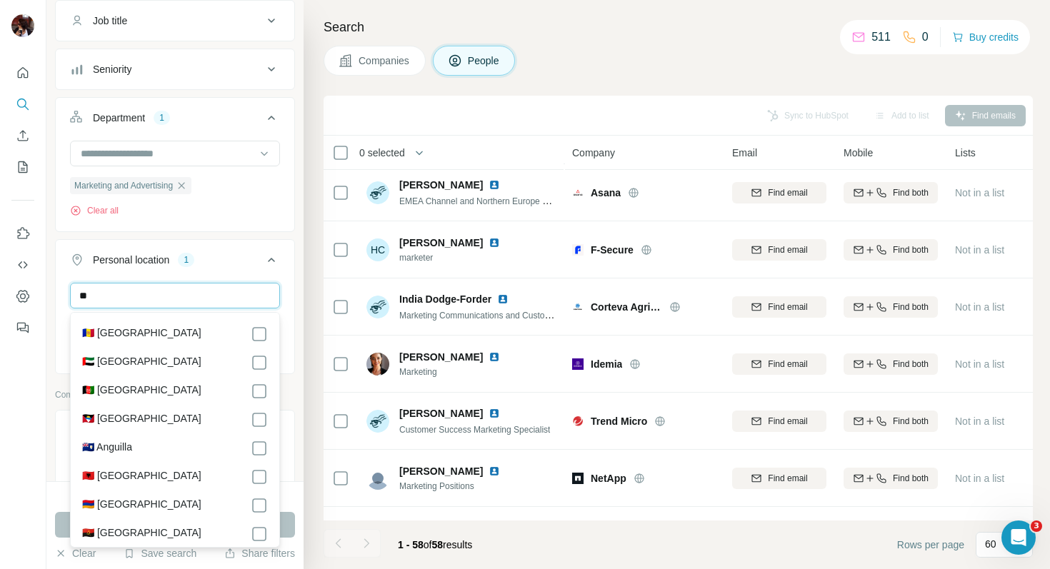
type input "*"
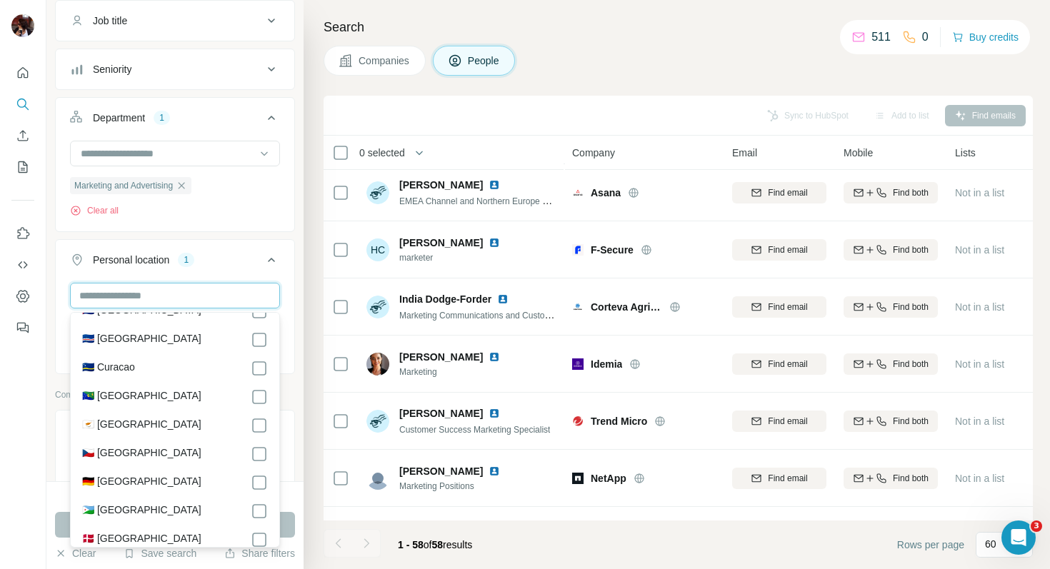
scroll to position [1454, 0]
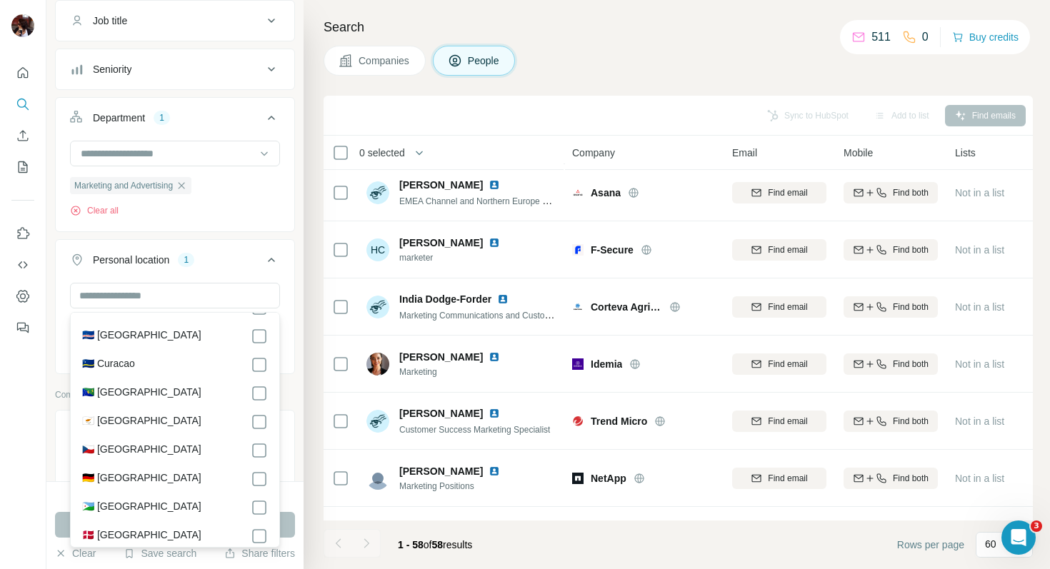
click at [208, 261] on div "Personal location 1" at bounding box center [166, 260] width 193 height 14
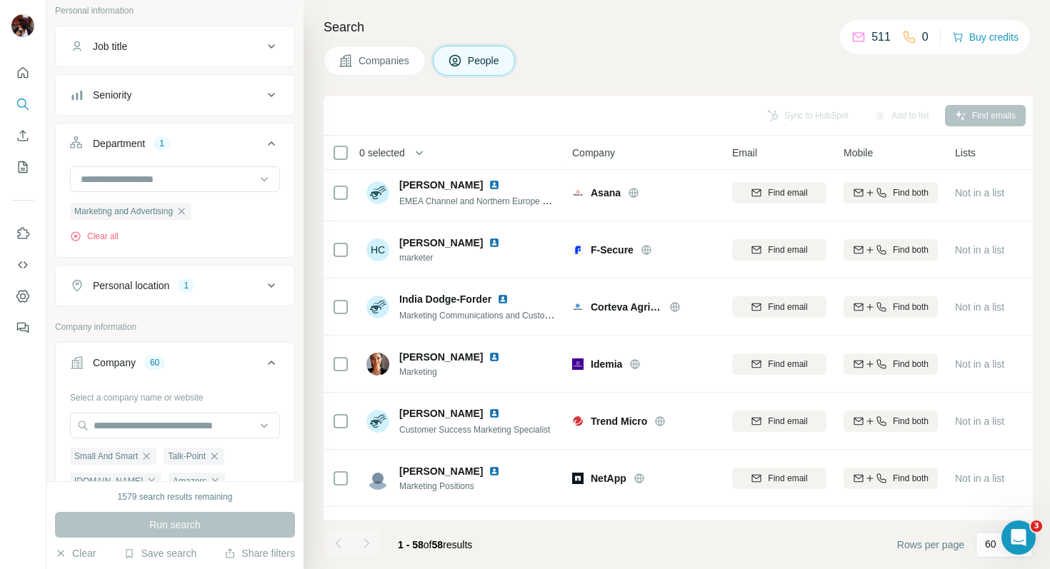
scroll to position [88, 0]
click at [189, 287] on div "1" at bounding box center [186, 286] width 16 height 13
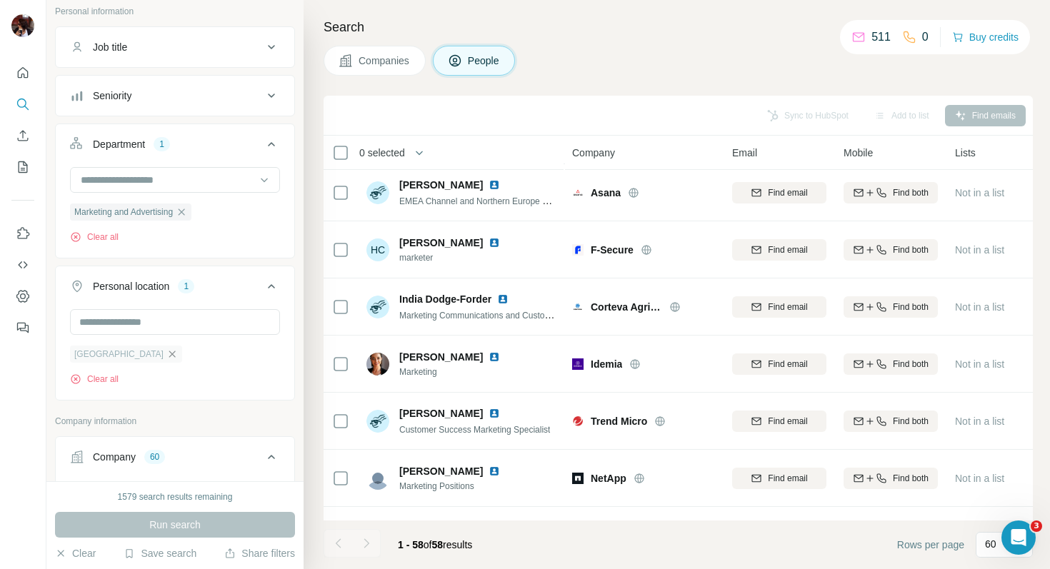
click at [166, 350] on icon "button" at bounding box center [171, 353] width 11 height 11
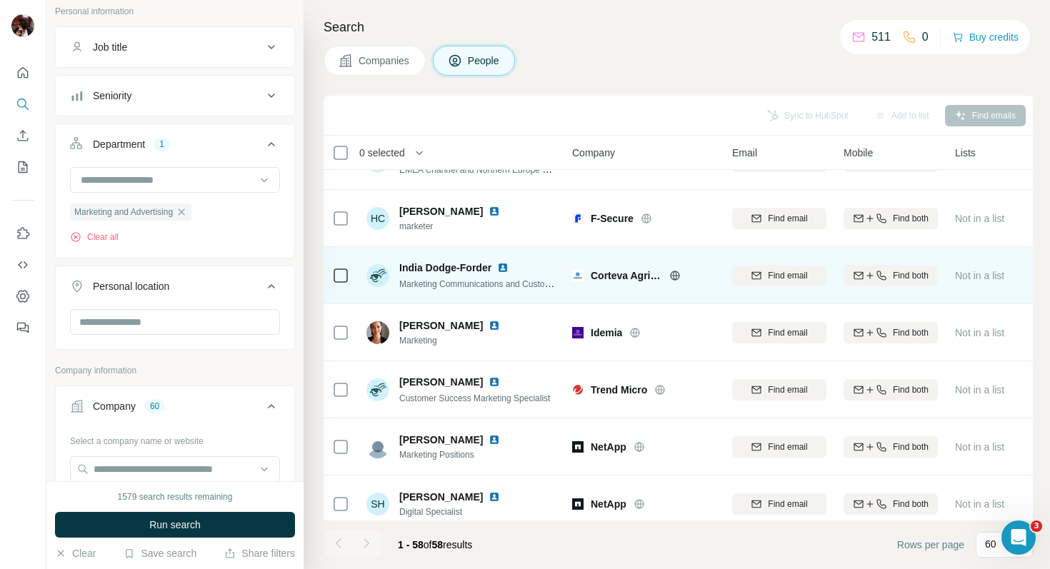
scroll to position [2569, 0]
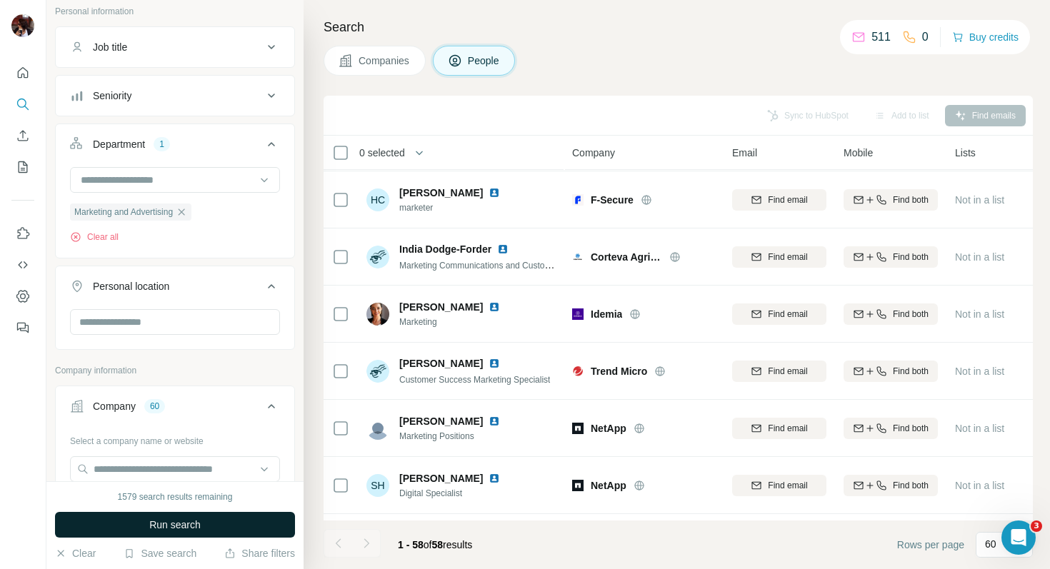
click at [215, 524] on button "Run search" at bounding box center [175, 525] width 240 height 26
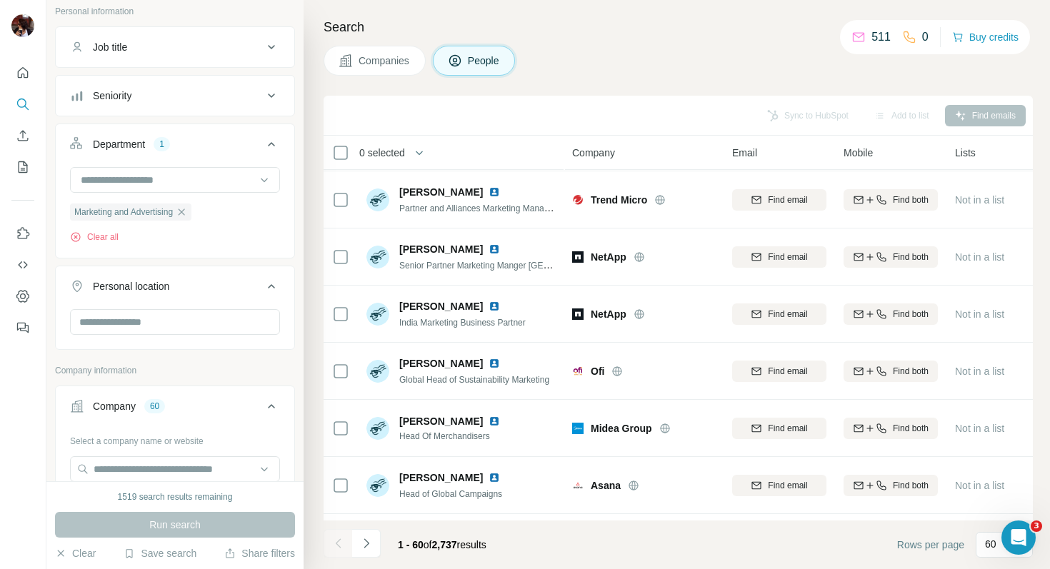
click at [218, 108] on button "Seniority" at bounding box center [175, 96] width 238 height 34
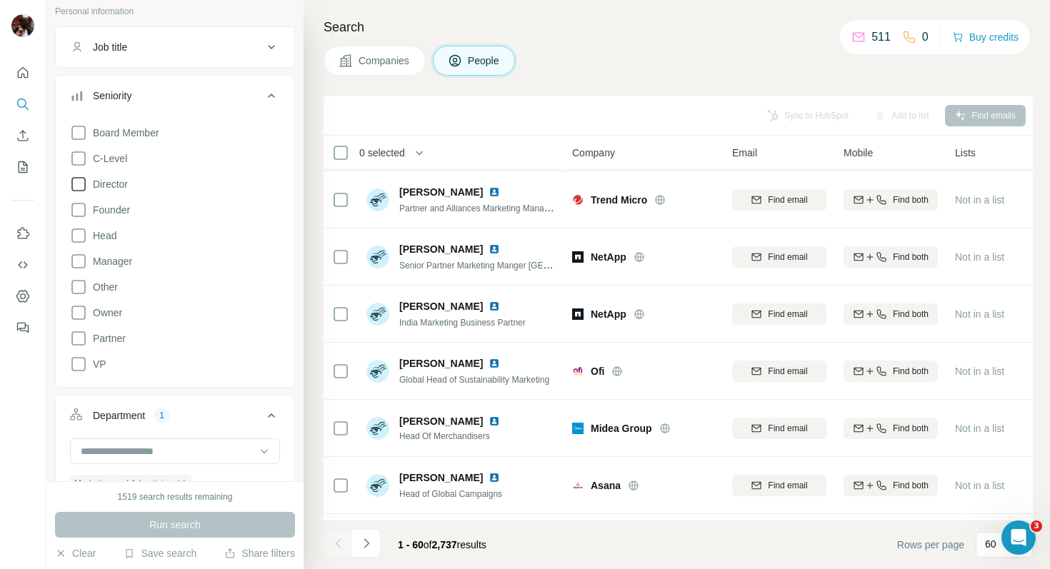
click at [84, 191] on icon at bounding box center [78, 184] width 14 height 14
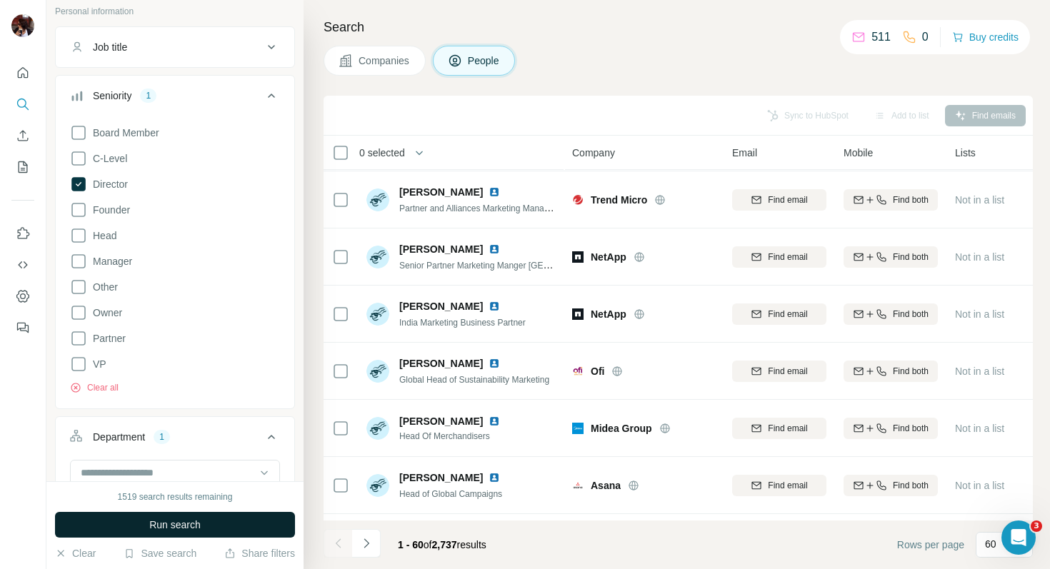
click at [172, 526] on span "Run search" at bounding box center [174, 525] width 51 height 14
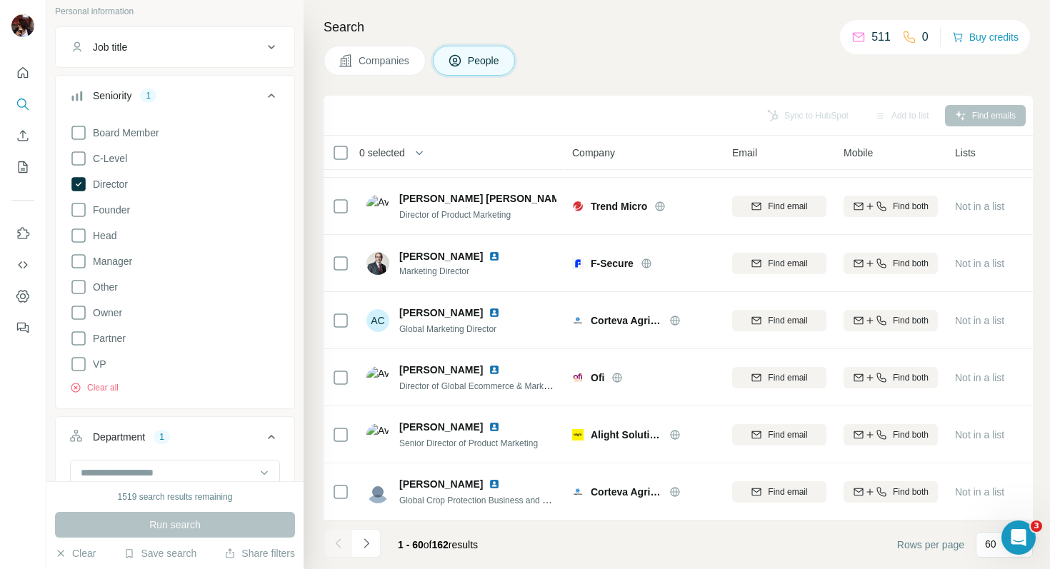
scroll to position [2569, 0]
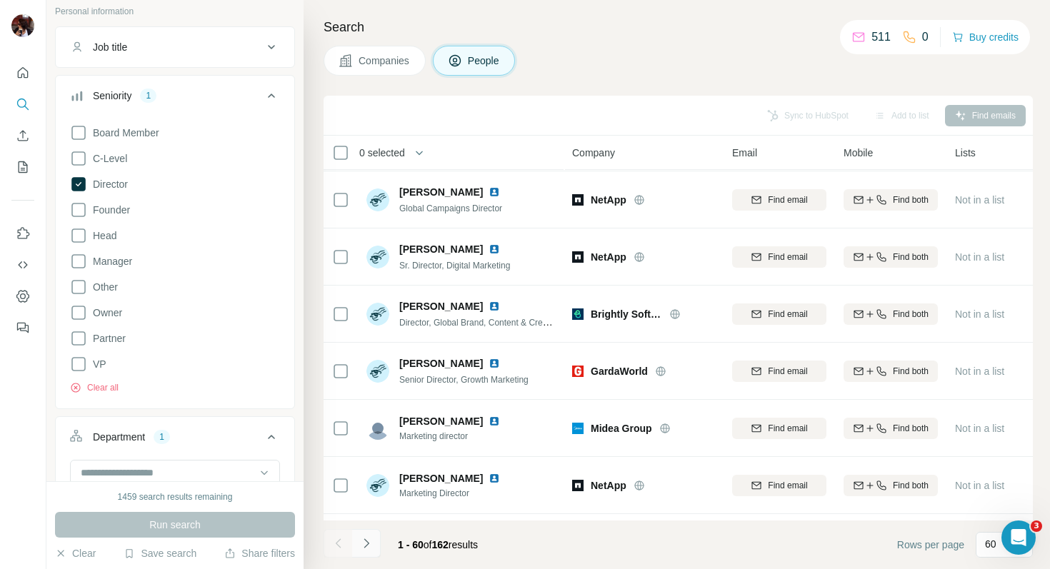
click at [368, 542] on icon "Navigate to next page" at bounding box center [366, 543] width 14 height 14
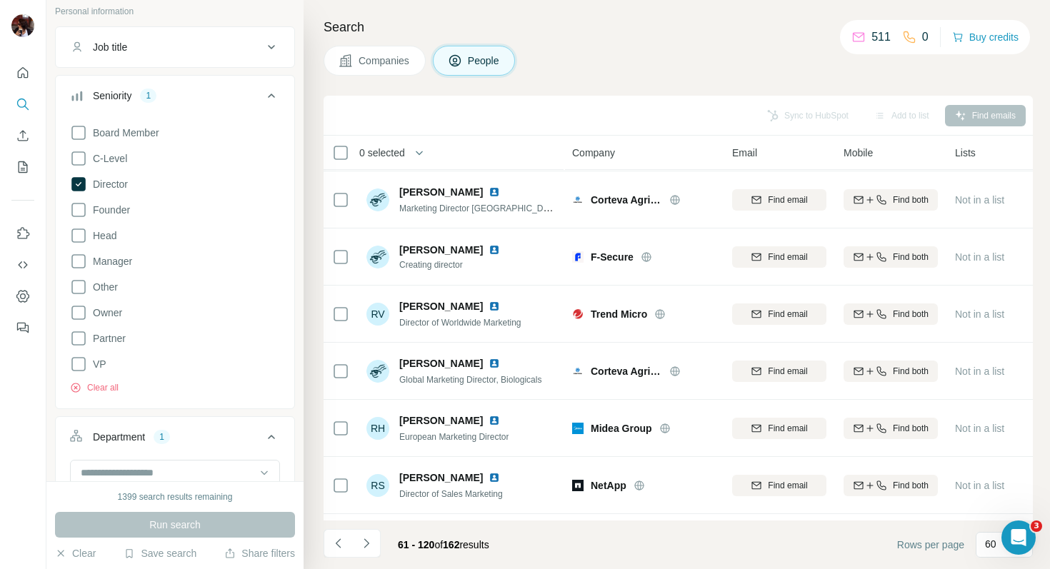
click at [369, 542] on icon "Navigate to next page" at bounding box center [366, 543] width 14 height 14
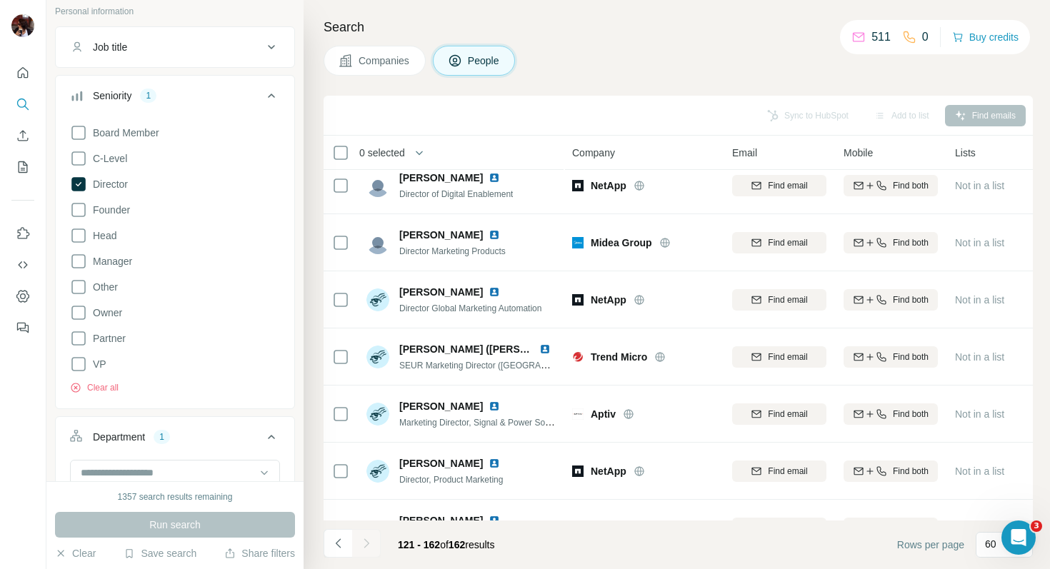
scroll to position [0, 0]
